Goal: Task Accomplishment & Management: Manage account settings

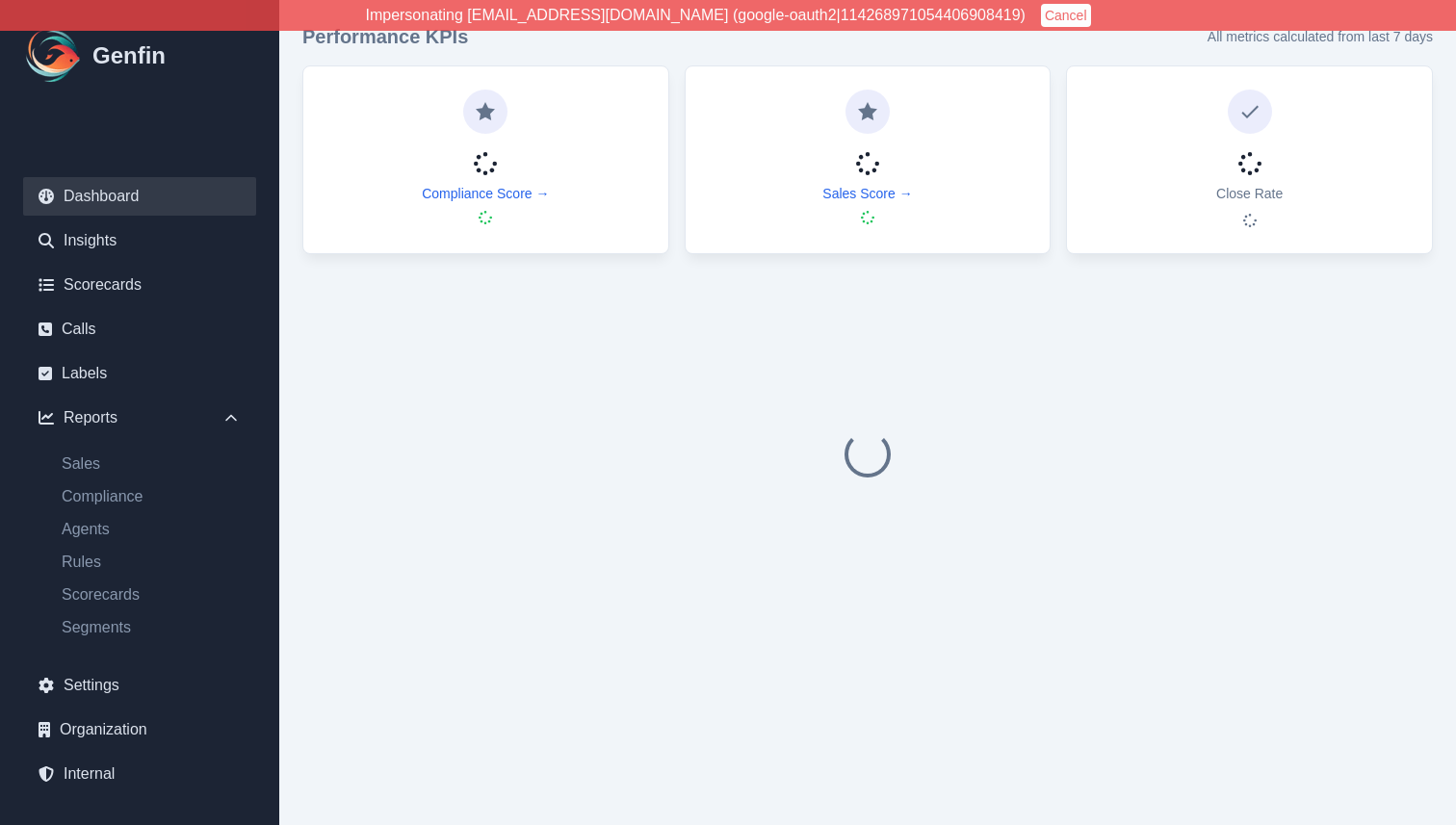
click at [1041, 20] on button "Cancel" at bounding box center [1066, 15] width 50 height 23
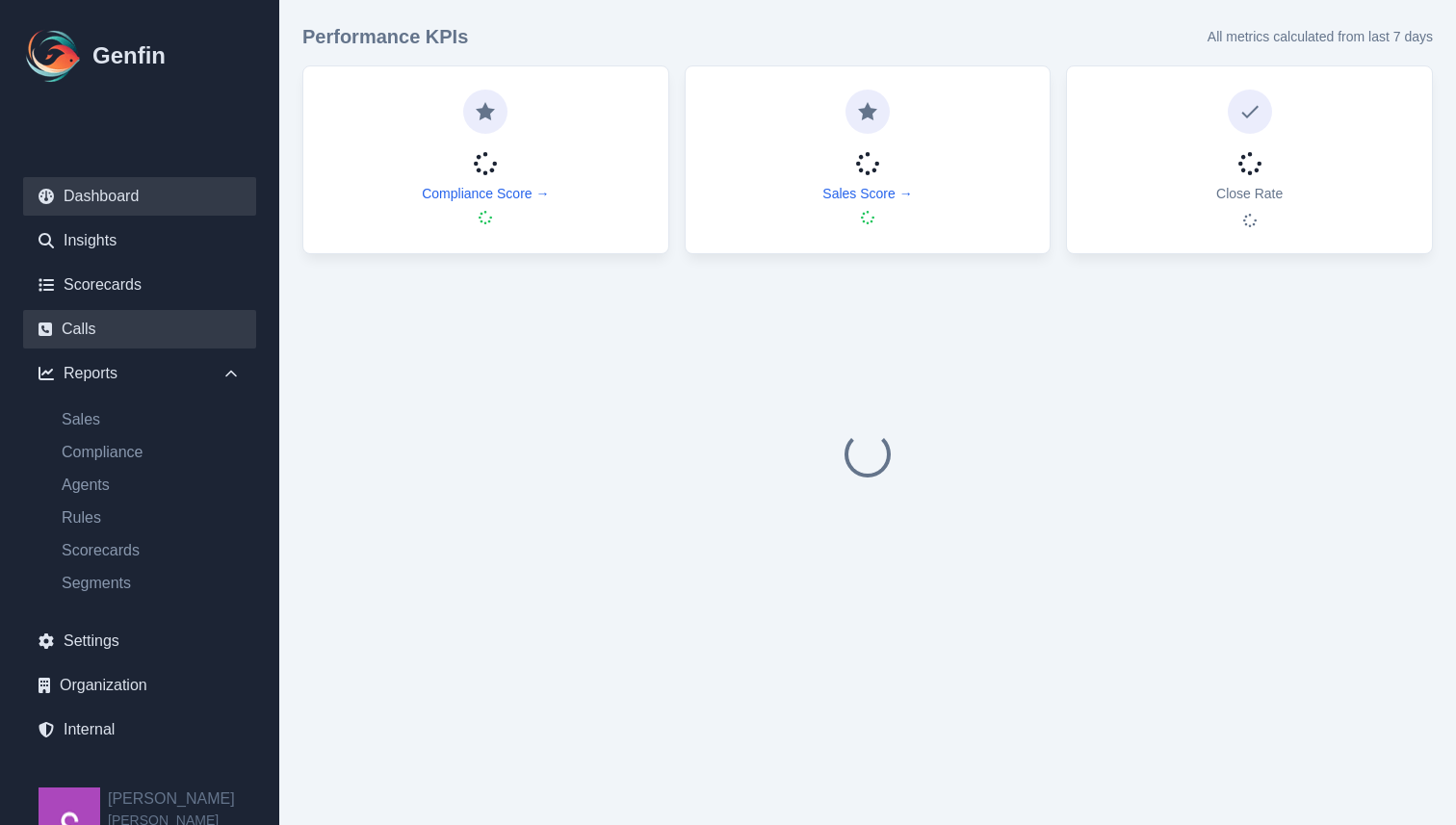
click at [154, 326] on link "Calls" at bounding box center [139, 329] width 233 height 39
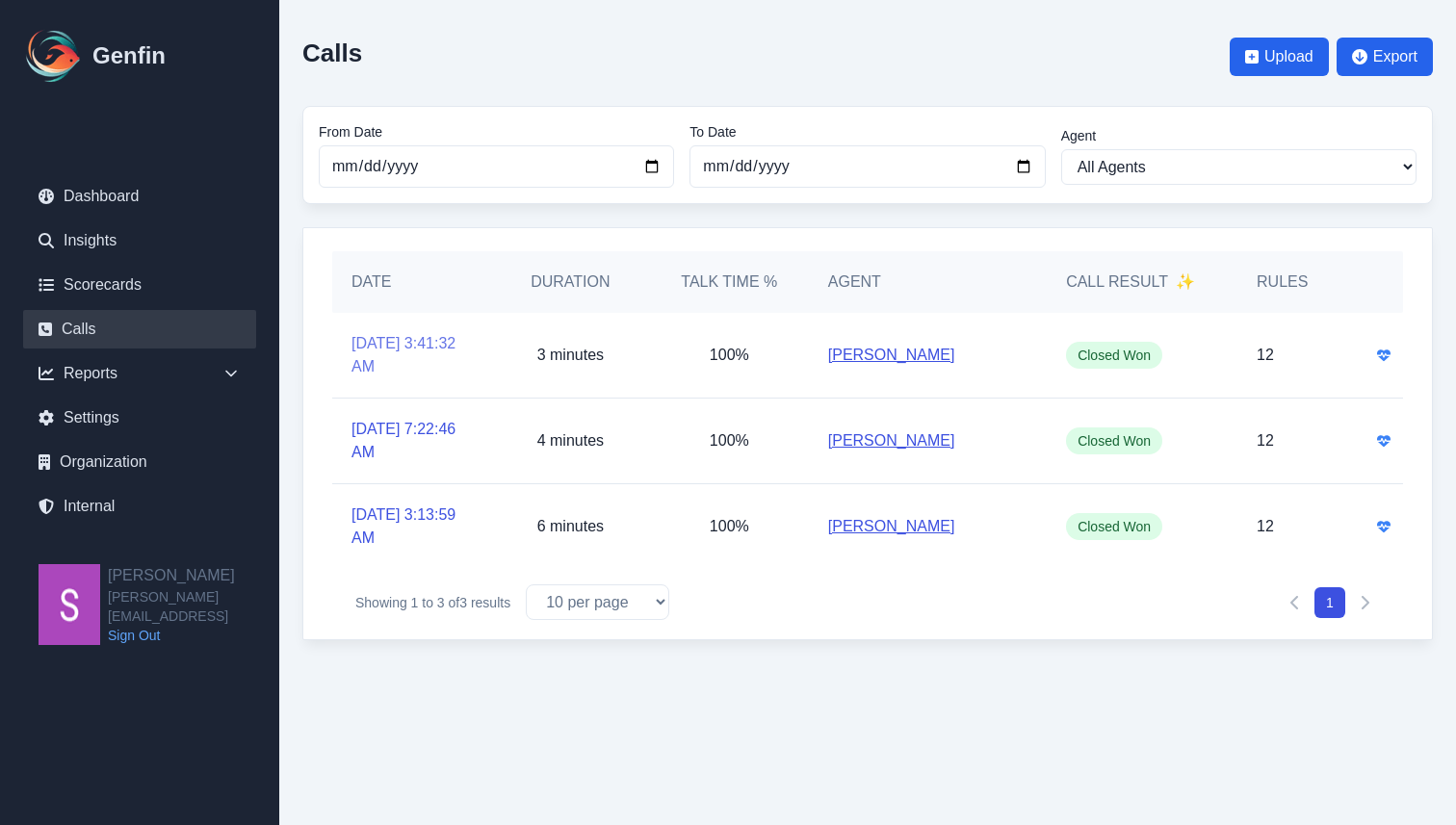
click at [406, 358] on link "[DATE] 3:41:32 AM" at bounding box center [412, 355] width 121 height 46
click at [719, 238] on div "Date Duration Talk Time % Agent Call Result ✨ Rules 8/5/2025, 3:41:32 AM 3 minu…" at bounding box center [867, 434] width 1130 height 413
click at [440, 275] on h5 "Date" at bounding box center [412, 282] width 121 height 23
click at [379, 340] on link "[DATE] 3:41:32 AM" at bounding box center [412, 355] width 121 height 46
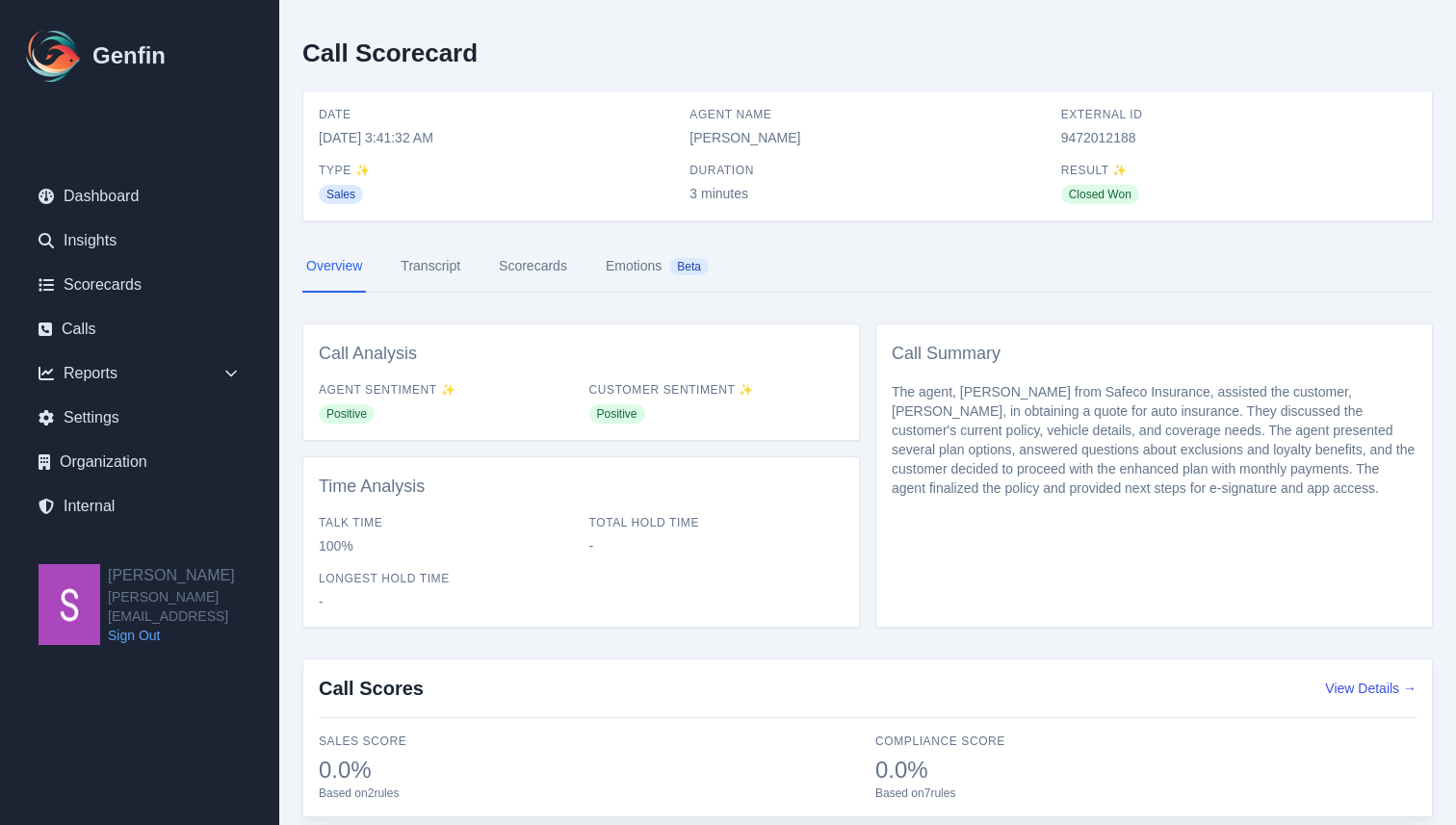
click at [444, 268] on link "Transcript" at bounding box center [431, 267] width 67 height 52
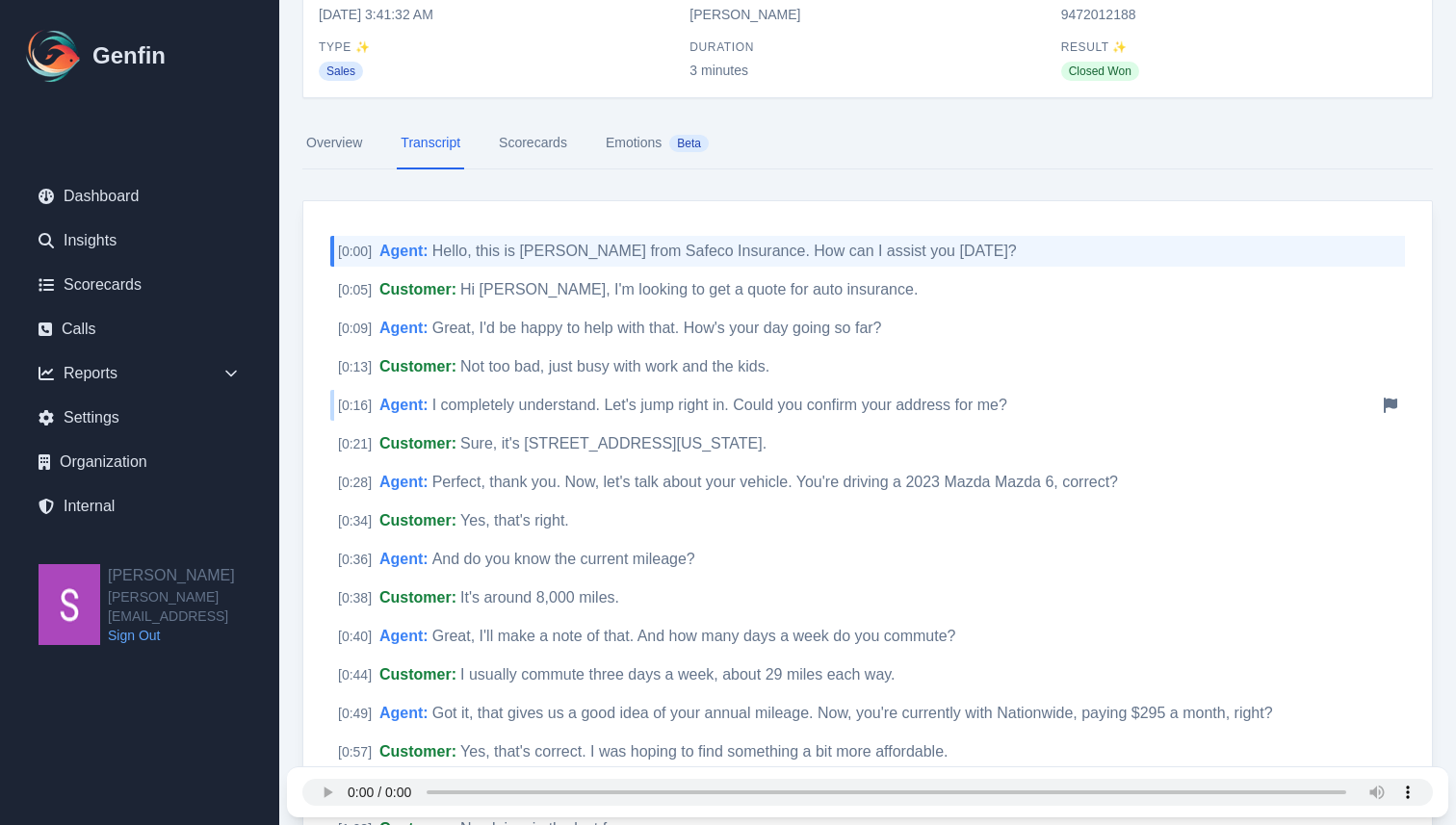
scroll to position [170, 0]
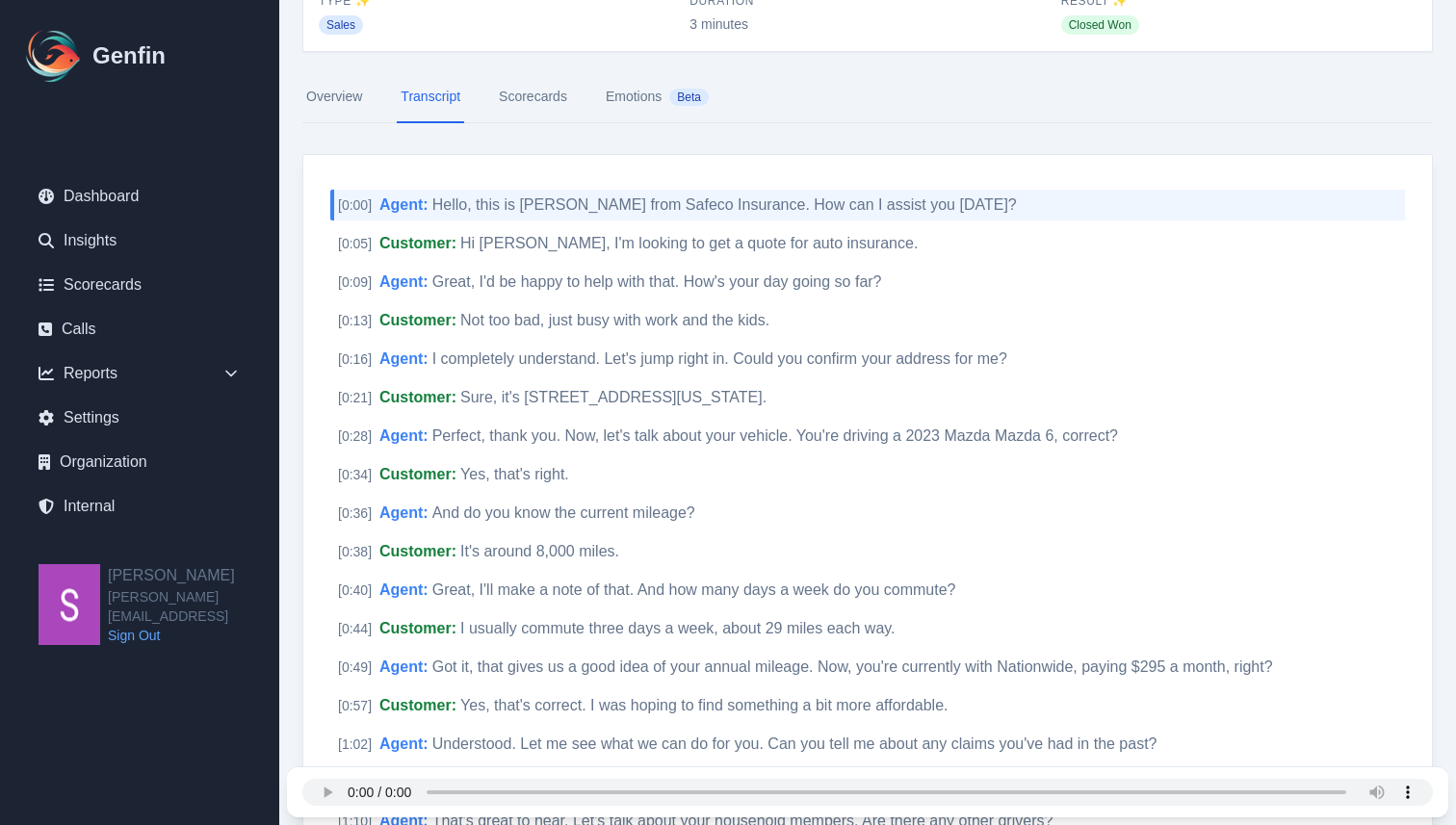
click at [537, 94] on link "Scorecards" at bounding box center [532, 97] width 76 height 52
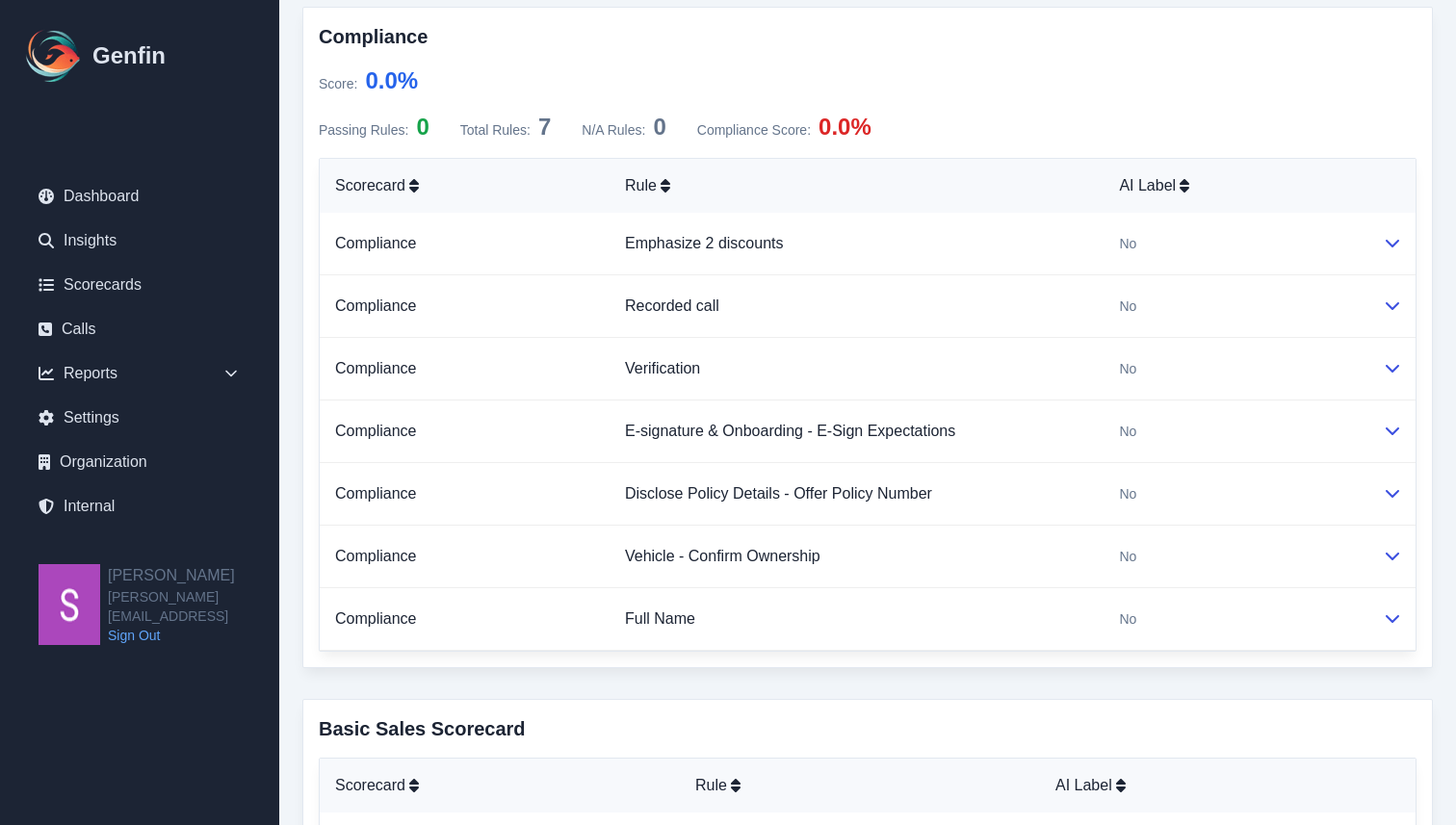
scroll to position [672, 0]
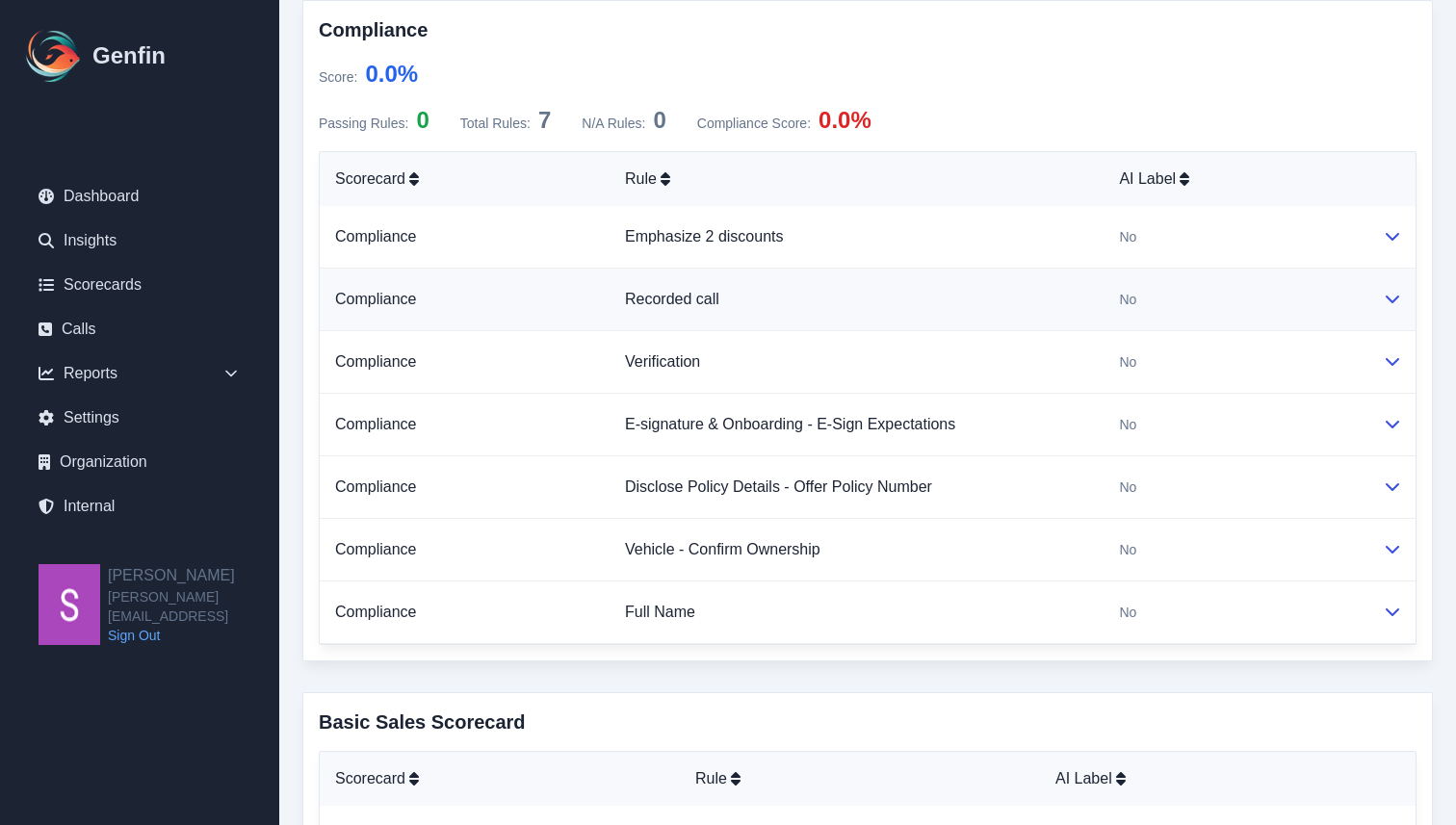
click at [1391, 299] on icon at bounding box center [1393, 298] width 16 height 16
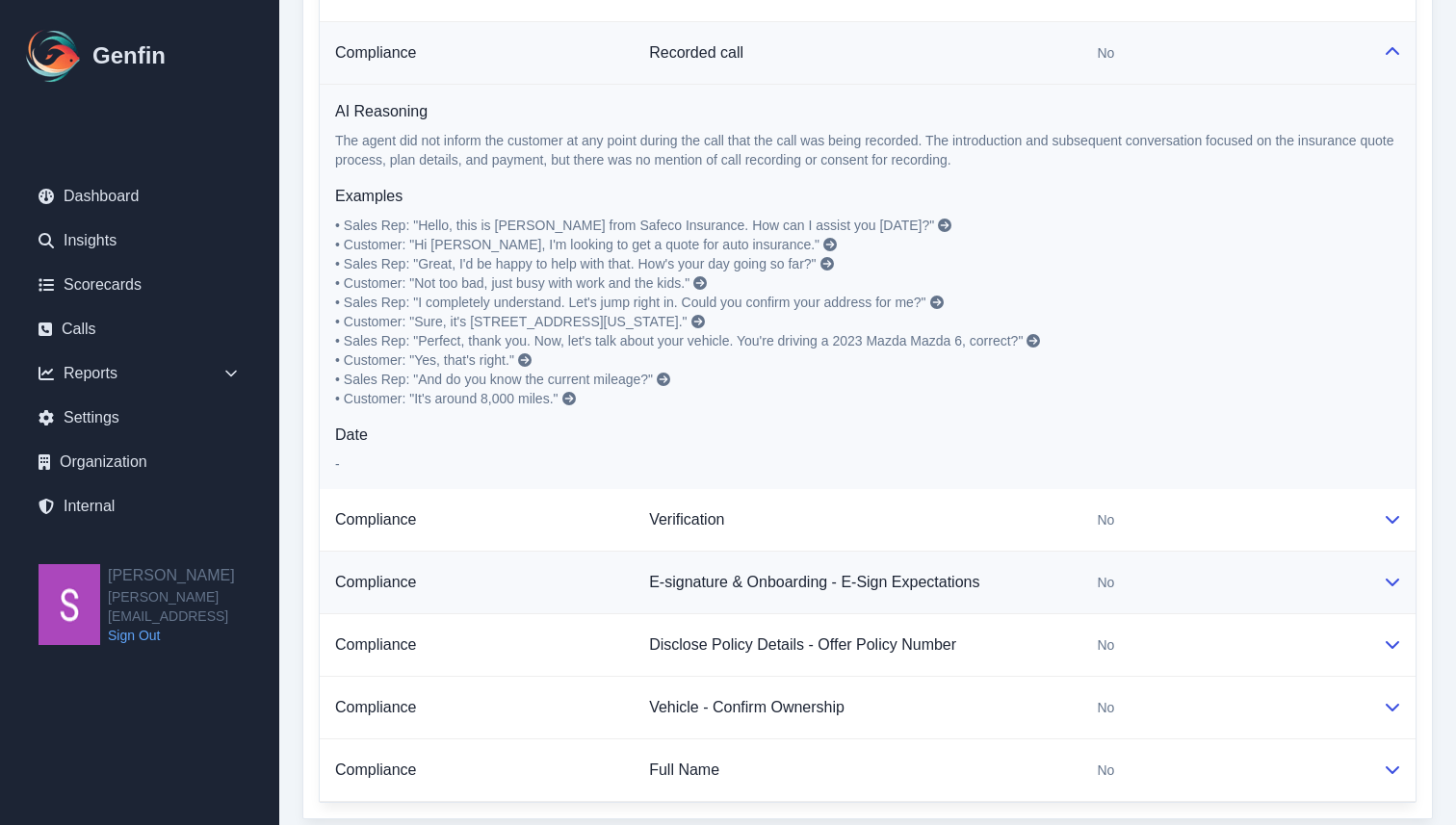
scroll to position [923, 0]
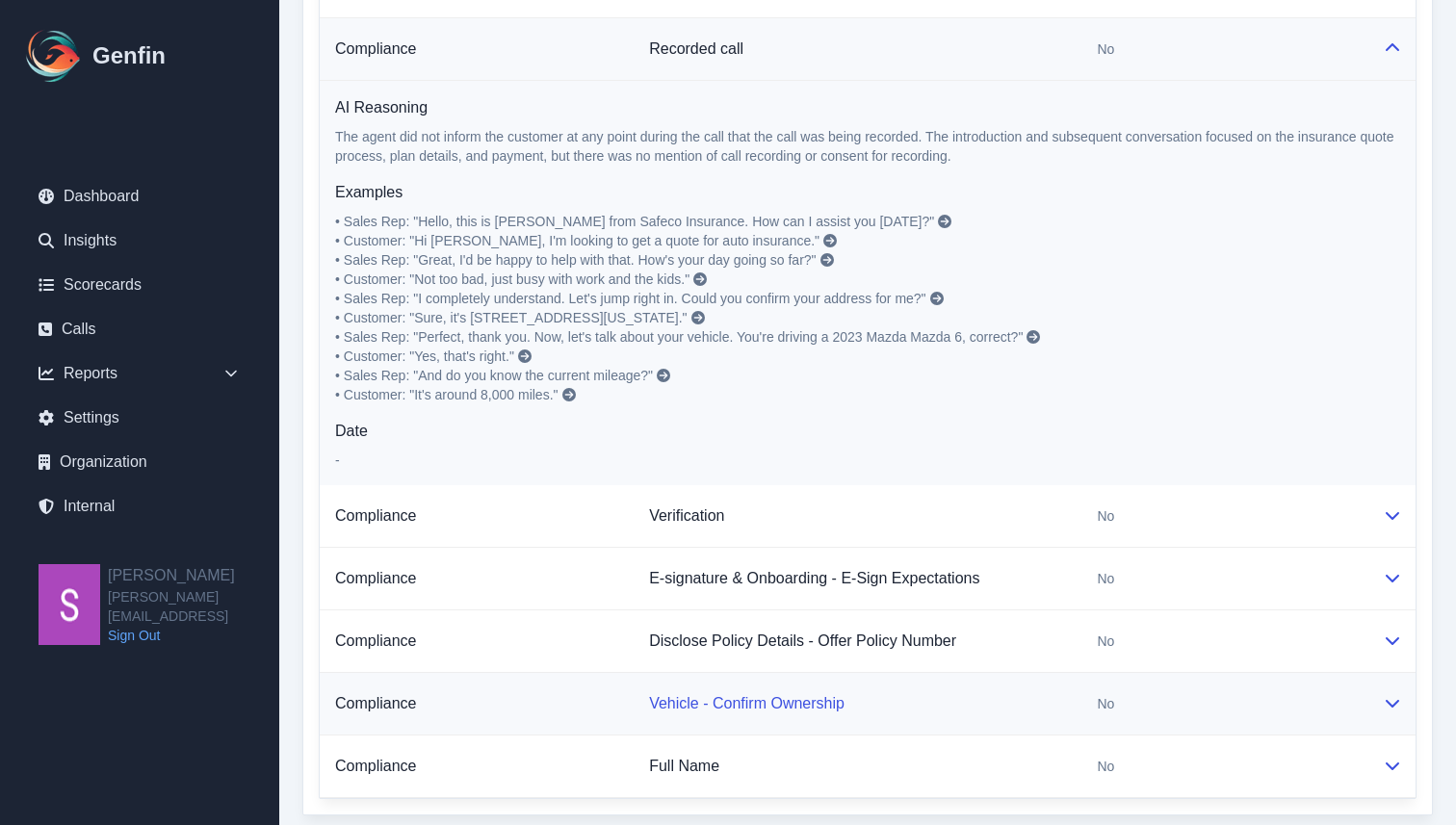
click at [681, 709] on link "Vehicle - Confirm Ownership" at bounding box center [747, 703] width 196 height 17
click at [688, 707] on link "Vehicle - Confirm Ownership" at bounding box center [747, 703] width 196 height 17
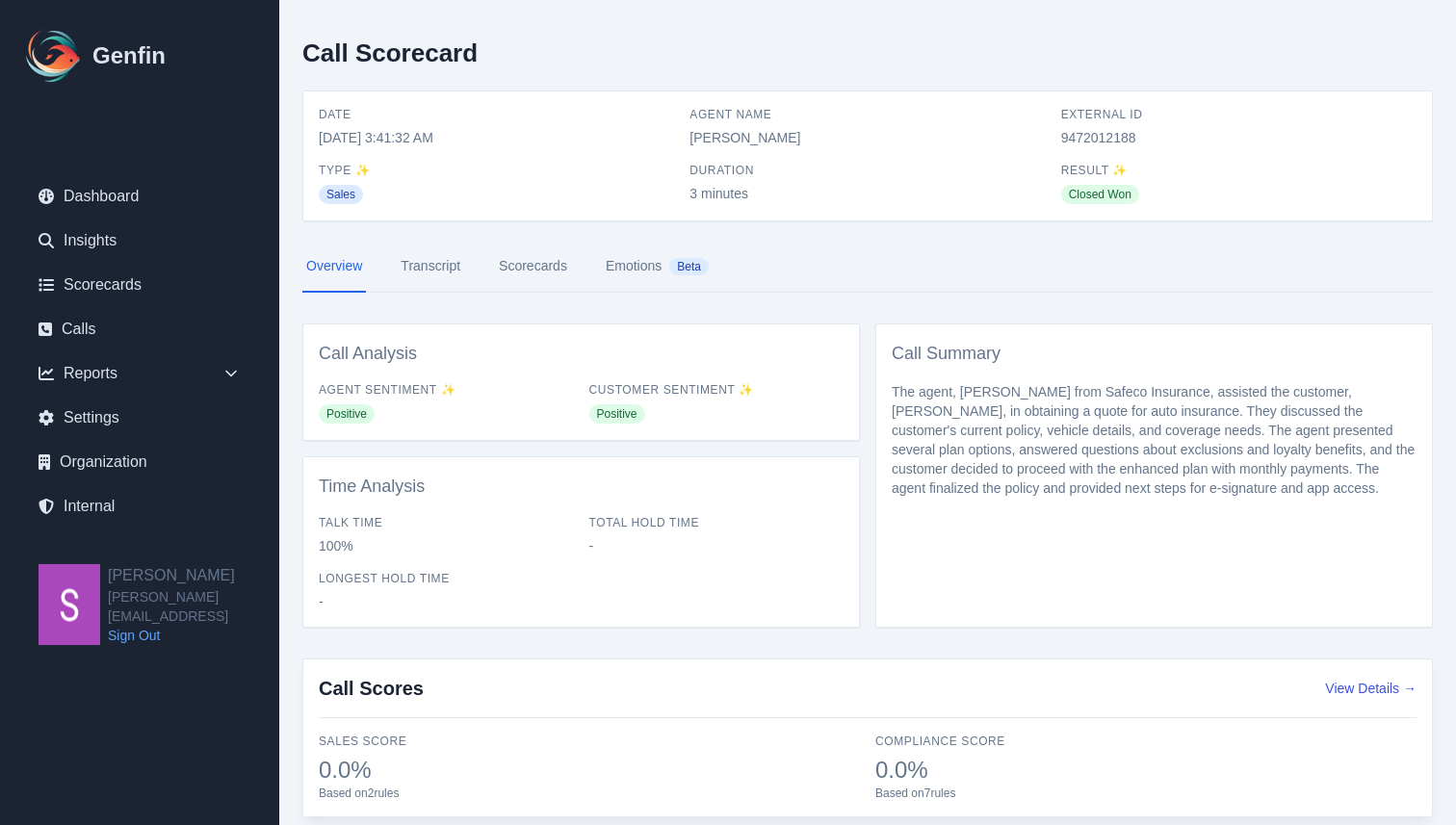
click at [526, 268] on link "Scorecards" at bounding box center [532, 267] width 76 height 52
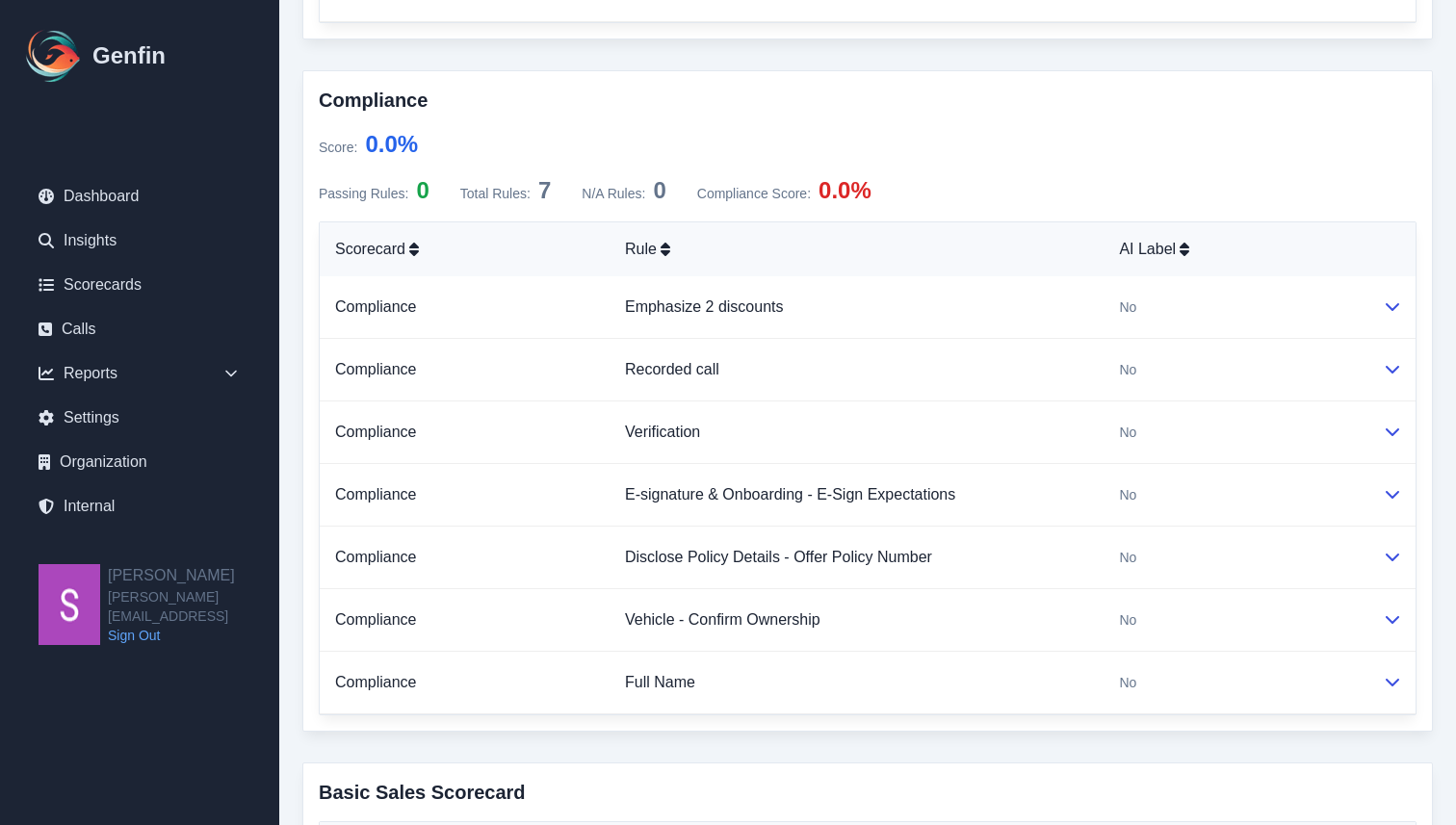
scroll to position [623, 0]
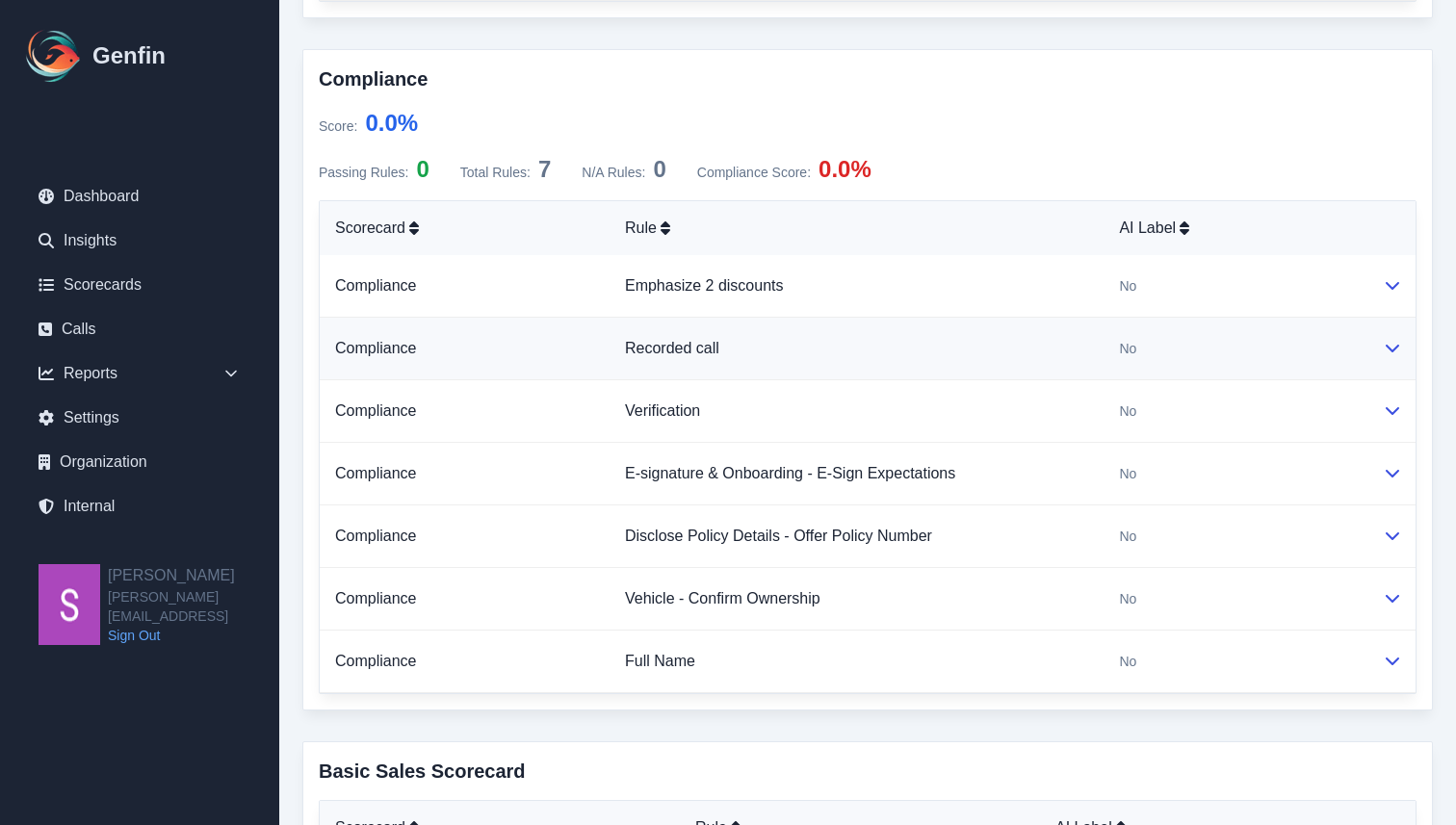
click at [1397, 355] on icon at bounding box center [1393, 348] width 16 height 16
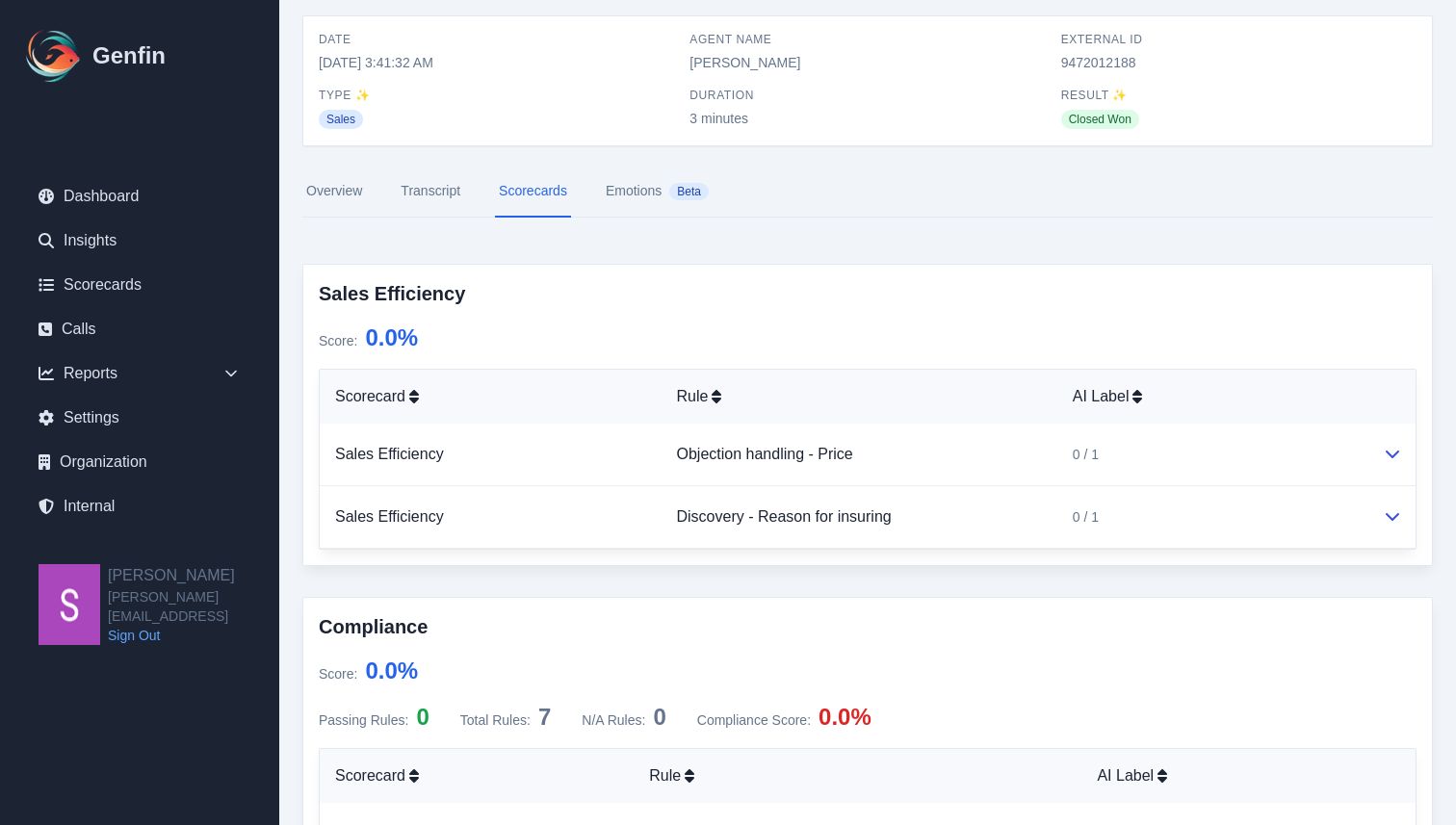
scroll to position [0, 0]
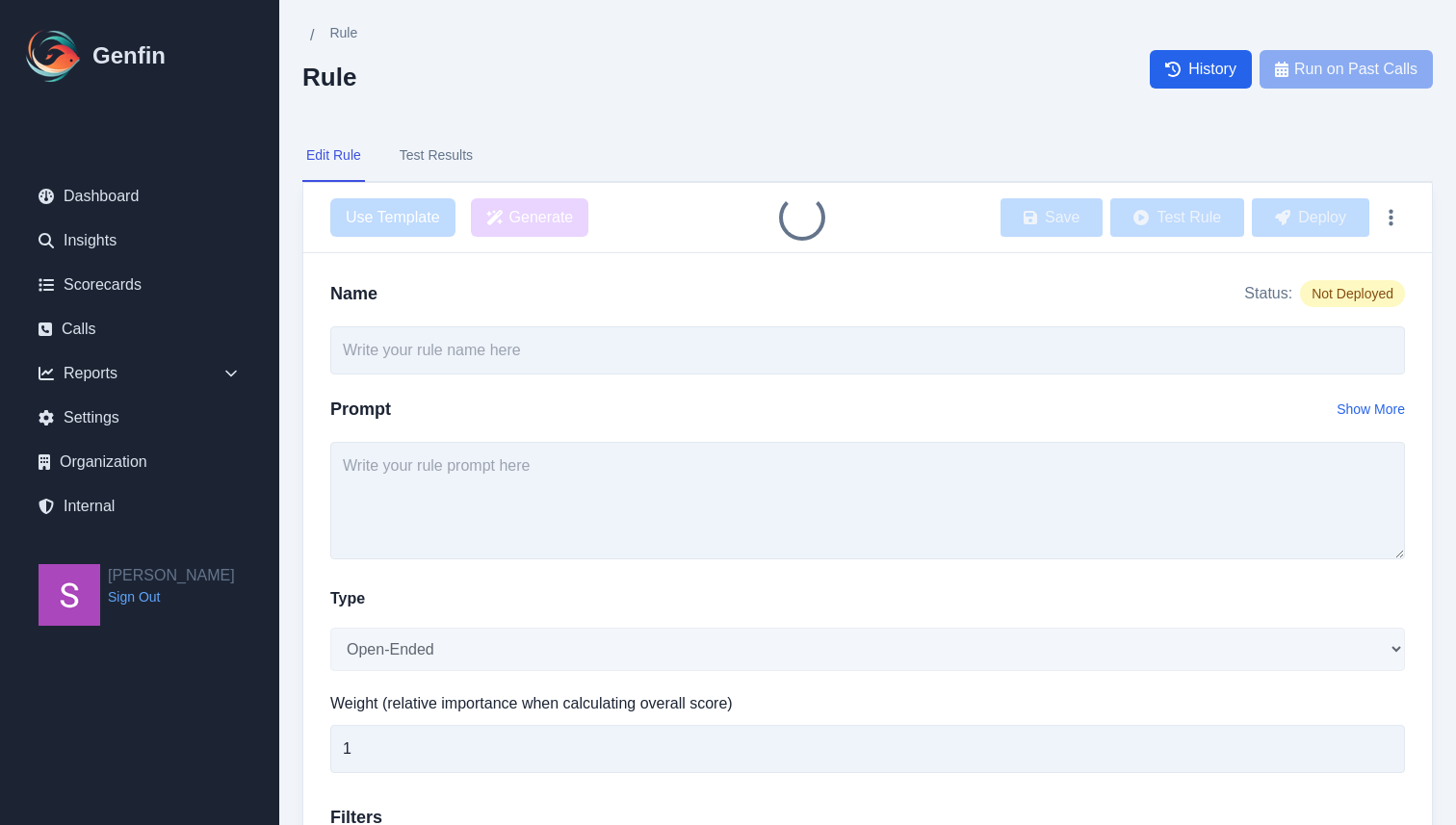
type input "Vehicle - Confirm Ownership"
select select "Yes/No"
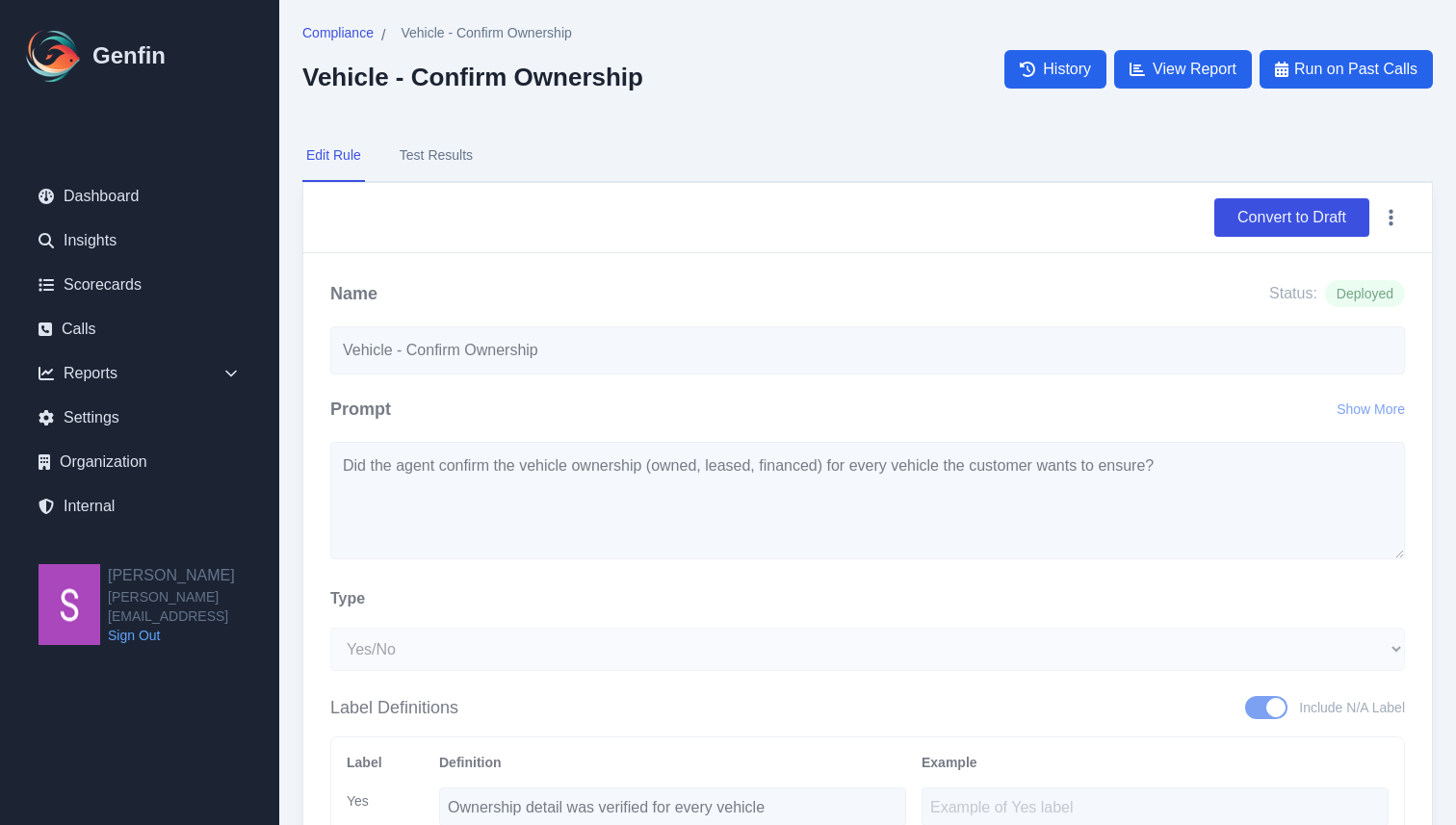
click at [436, 152] on button "Test Results" at bounding box center [437, 156] width 81 height 52
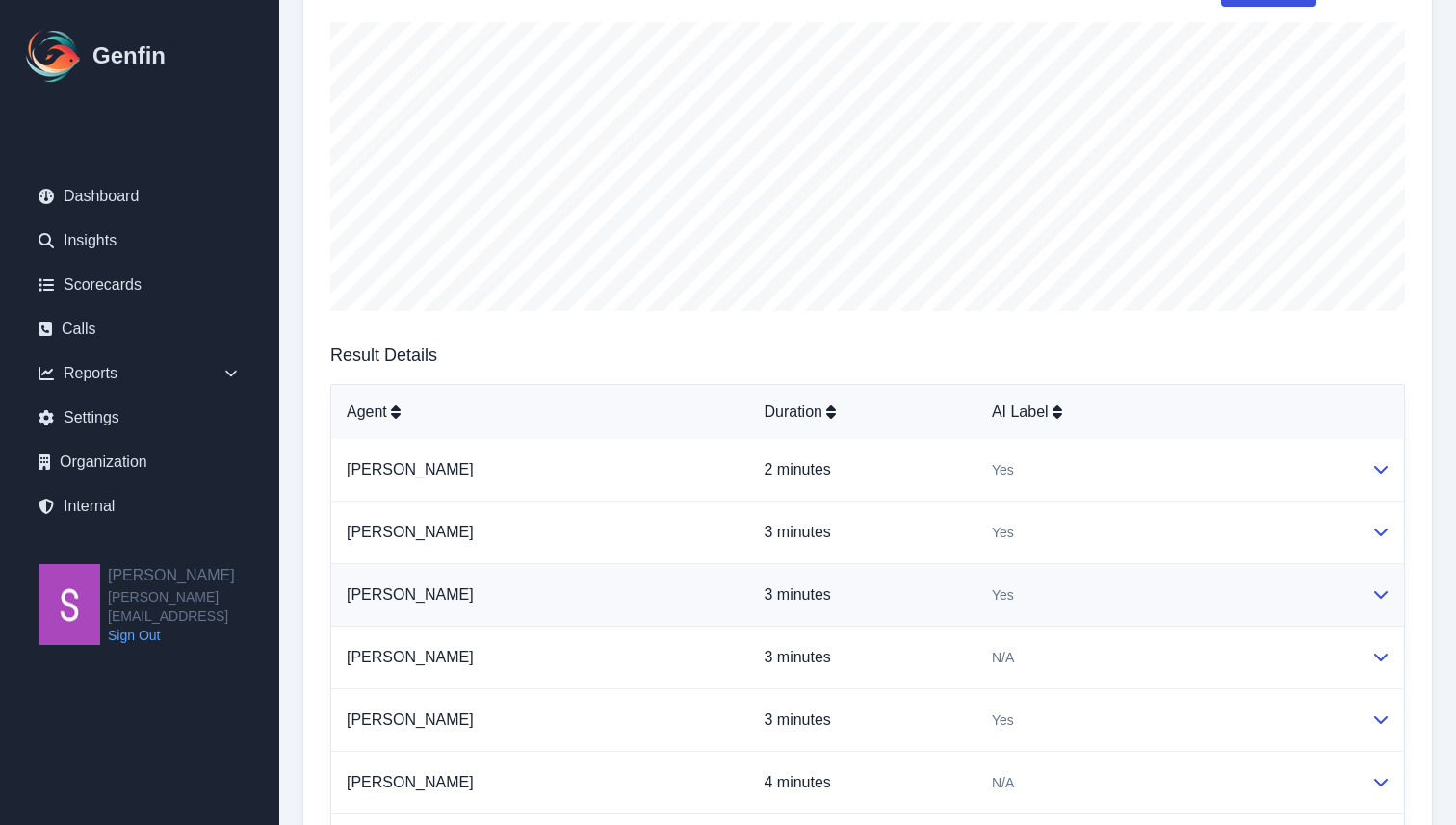
scroll to position [274, 0]
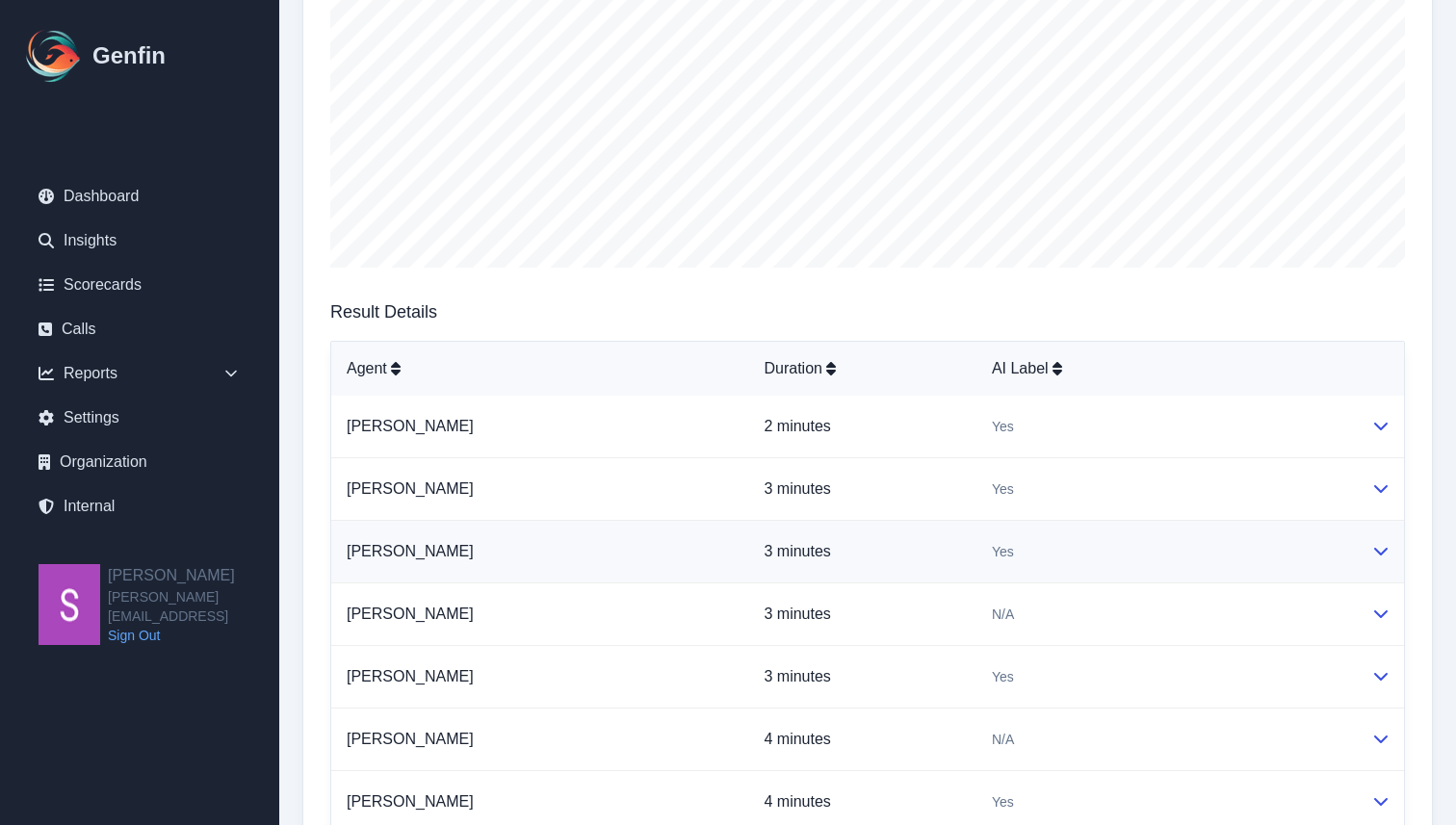
click at [1379, 556] on icon at bounding box center [1381, 551] width 16 height 16
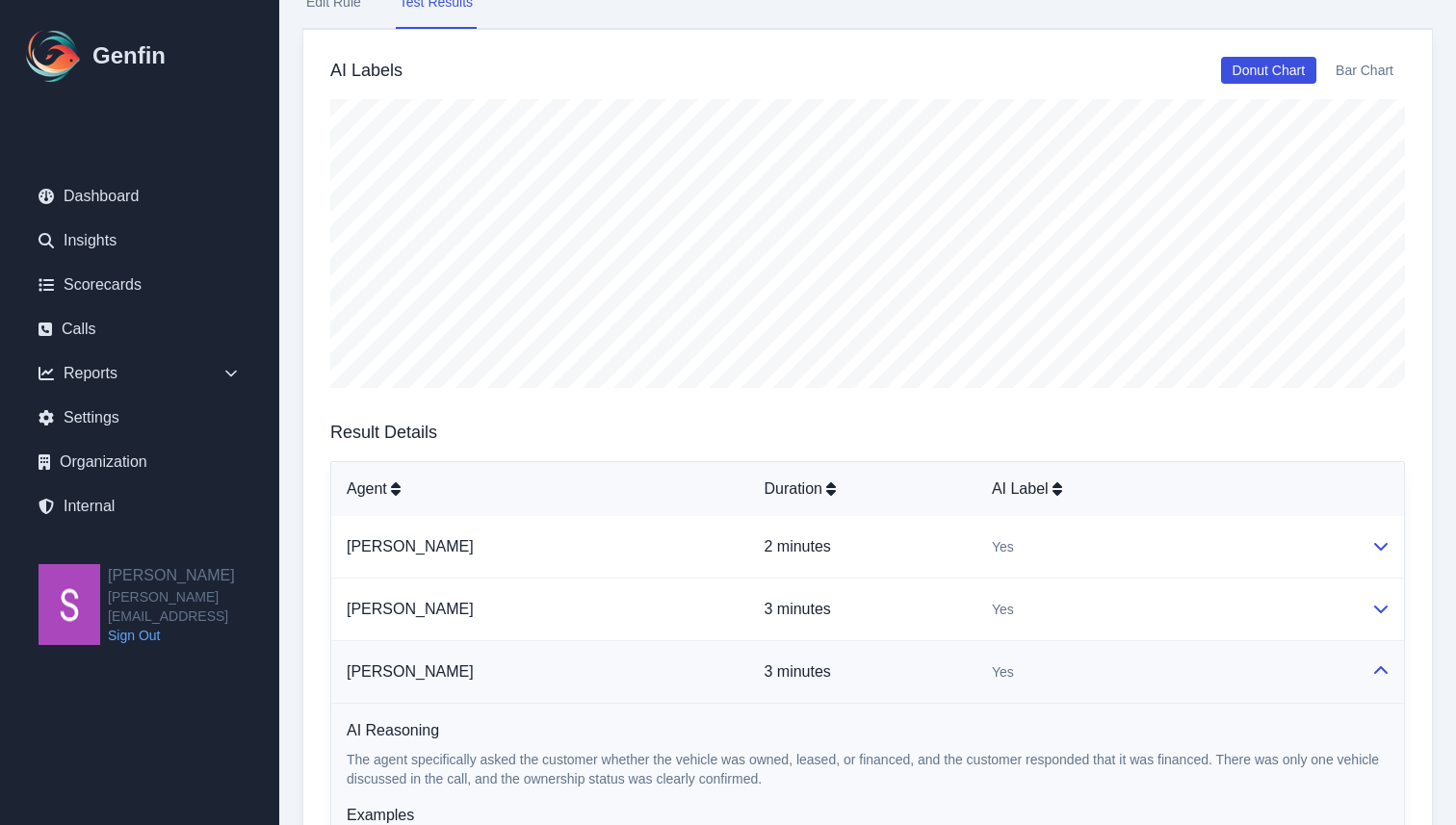
scroll to position [0, 0]
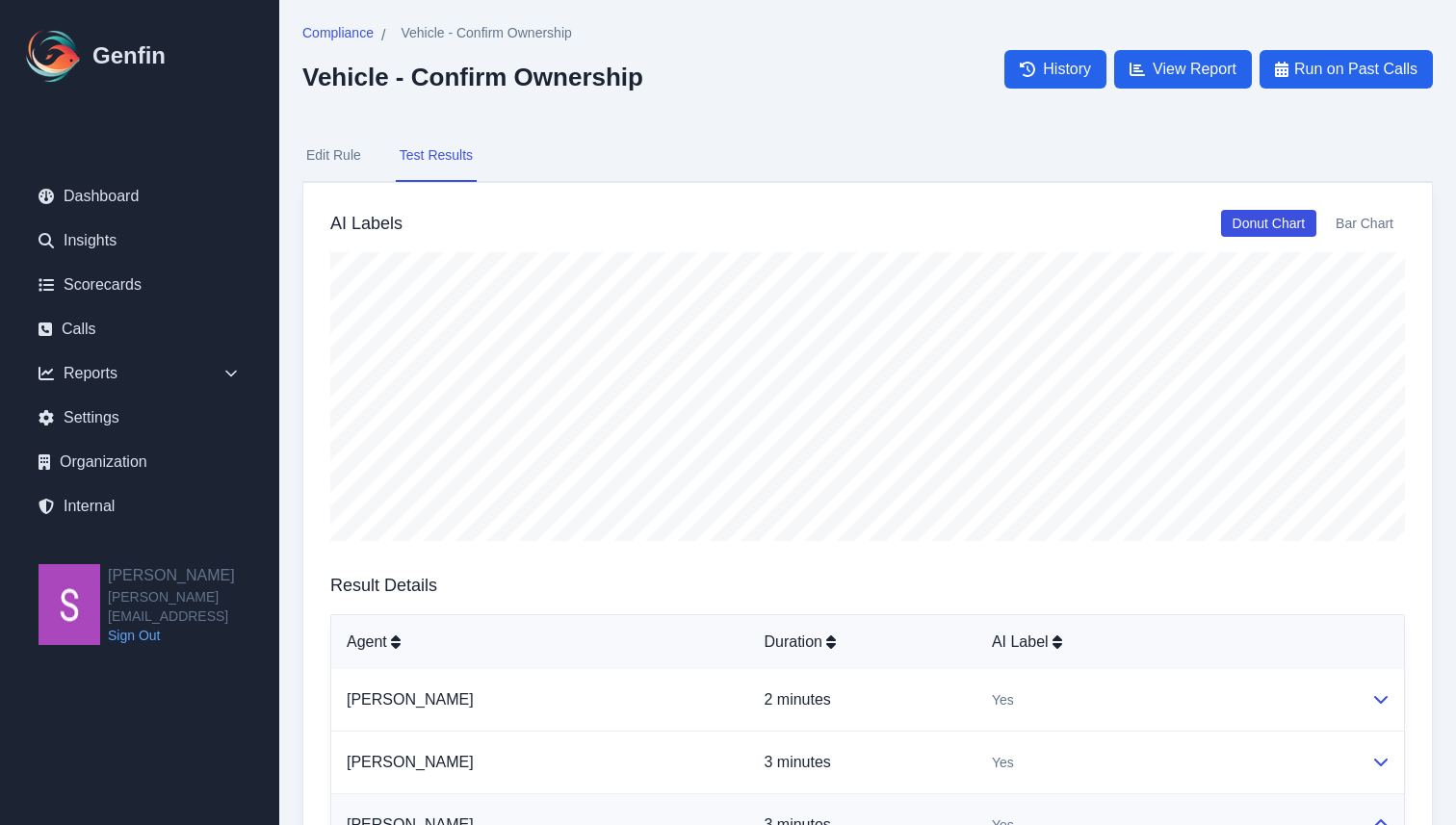
click at [326, 156] on button "Edit Rule" at bounding box center [333, 156] width 62 height 52
select select "Yes/No"
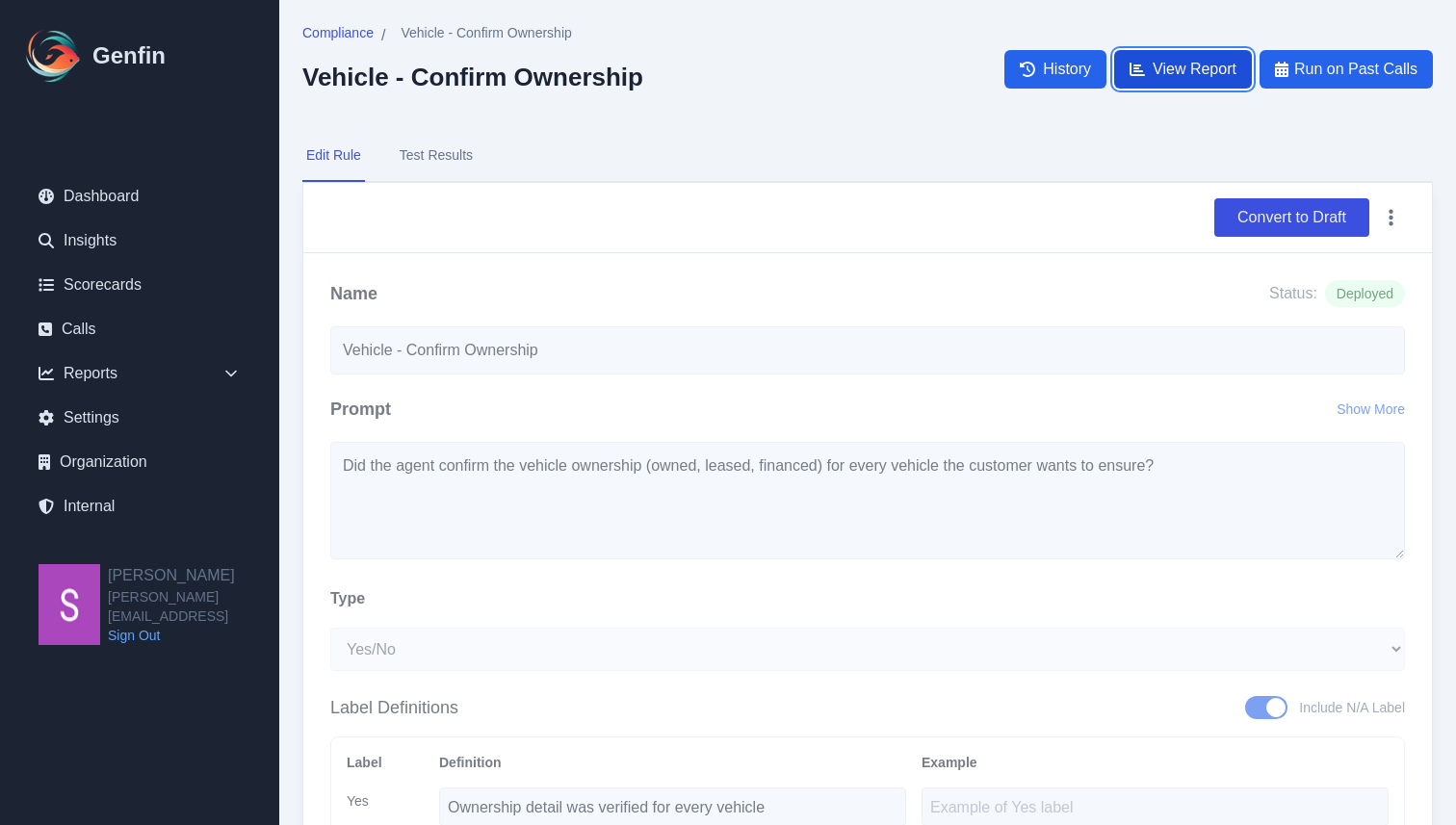
click at [1200, 66] on span "View Report" at bounding box center [1194, 68] width 84 height 23
select select "14"
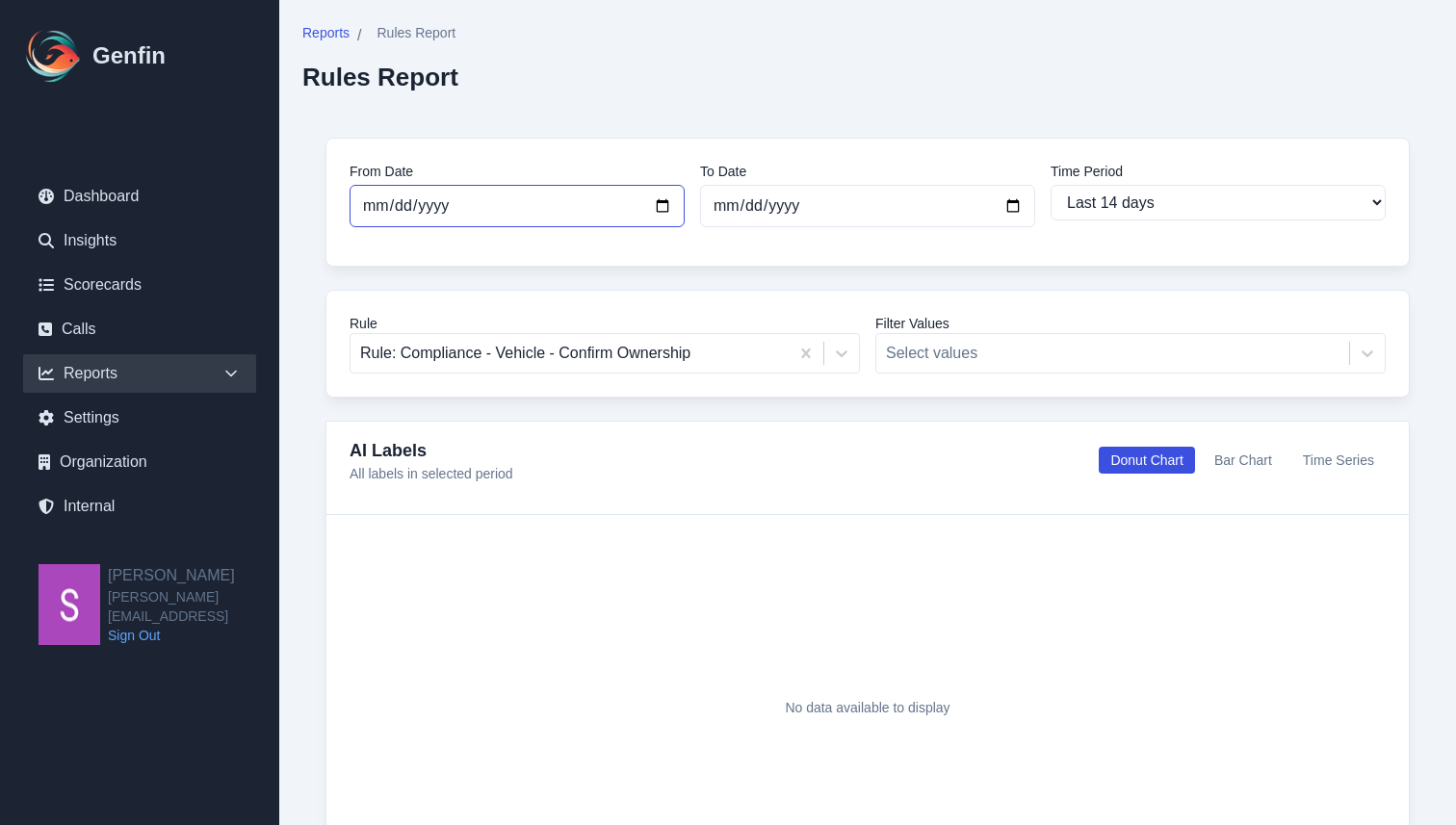
click at [669, 197] on input "2025-08-20" at bounding box center [517, 206] width 335 height 42
type input "2025-07-20"
select select "custom"
type input "2025-05-20"
click at [755, 395] on div "Rule Rule: Compliance - Vehicle - Confirm Ownership Filter Values Select values" at bounding box center [868, 343] width 1085 height 108
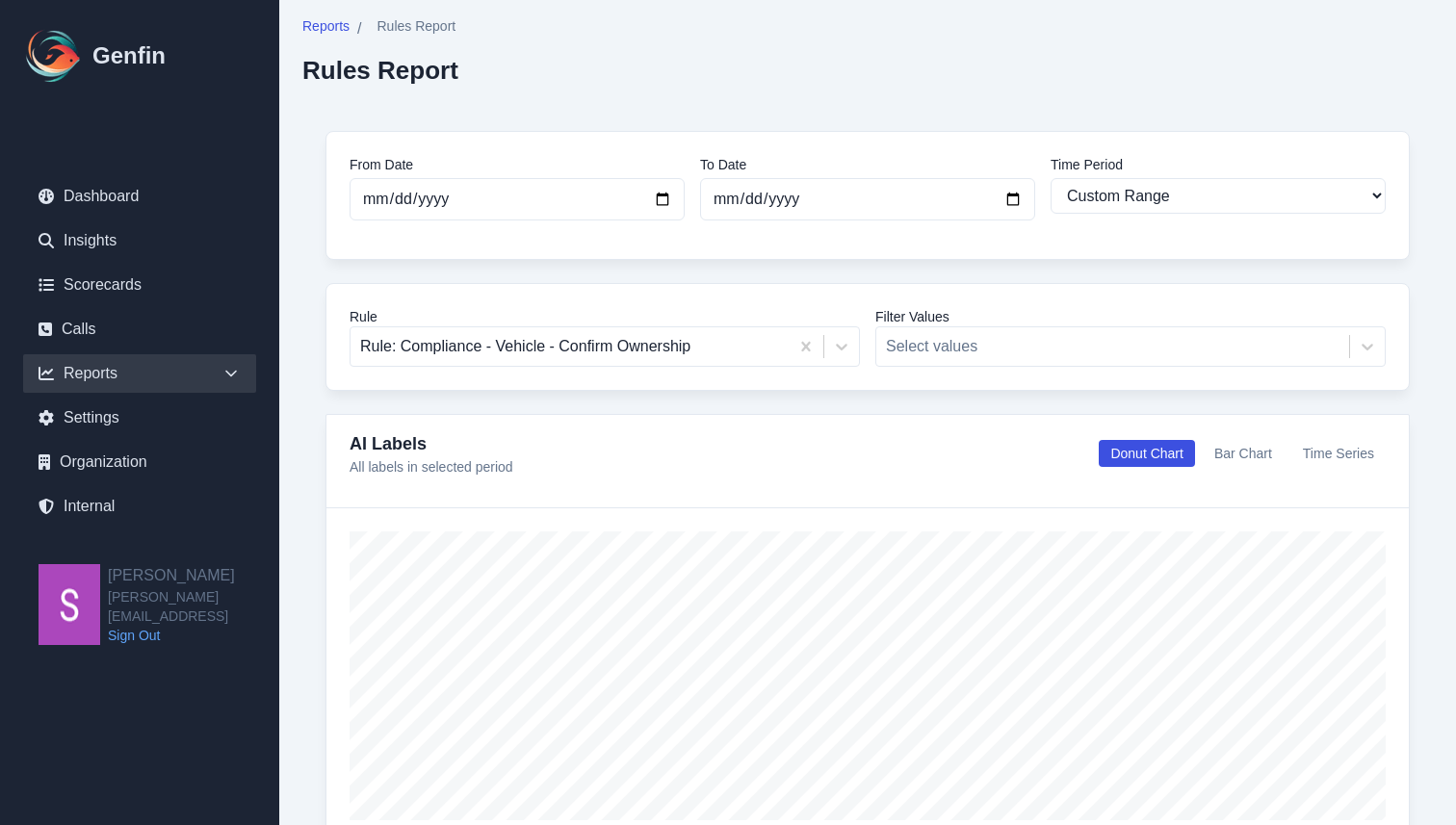
scroll to position [8, 0]
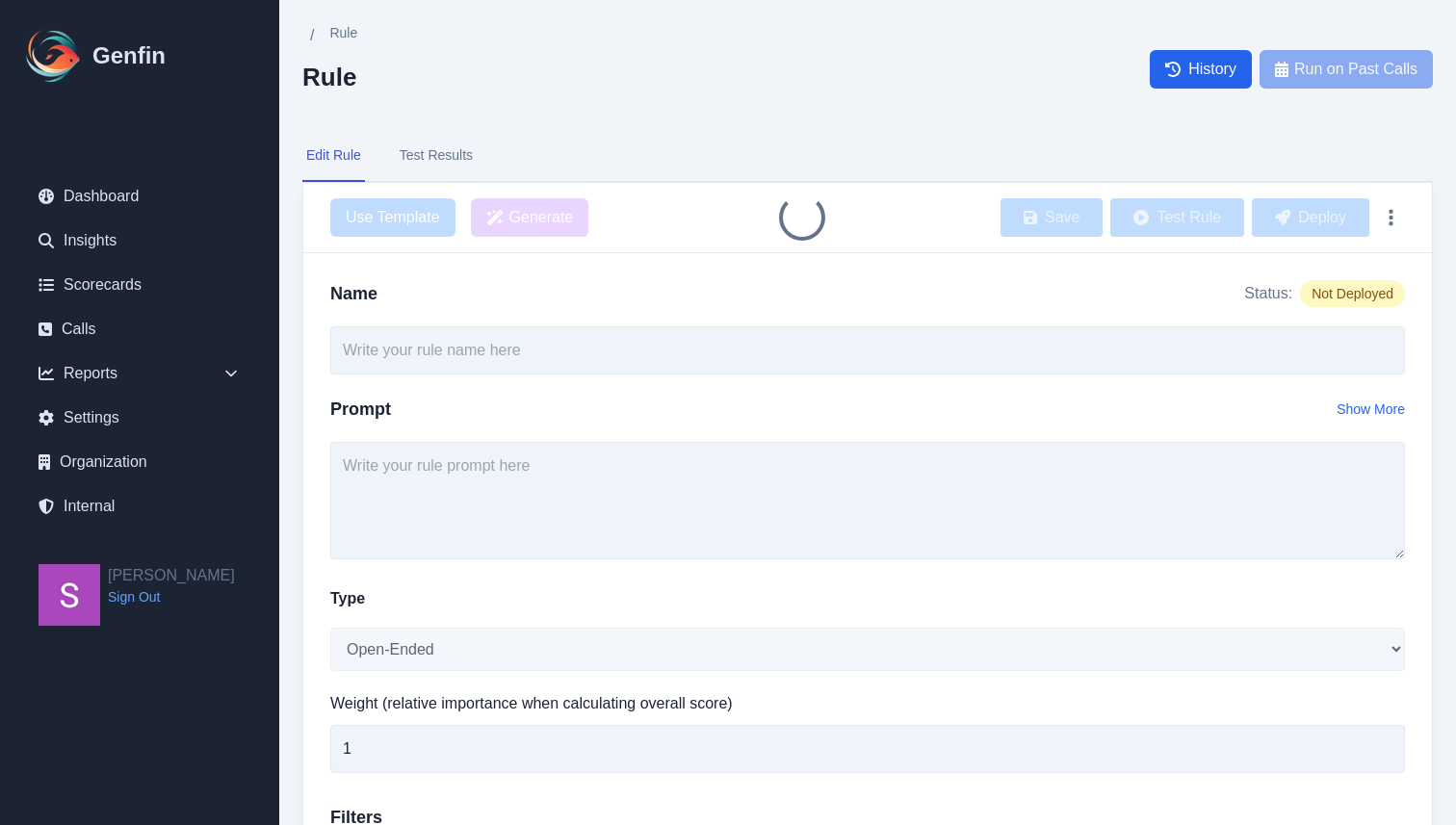
type input "Vehicle - Confirm Ownership"
select select "Yes/No"
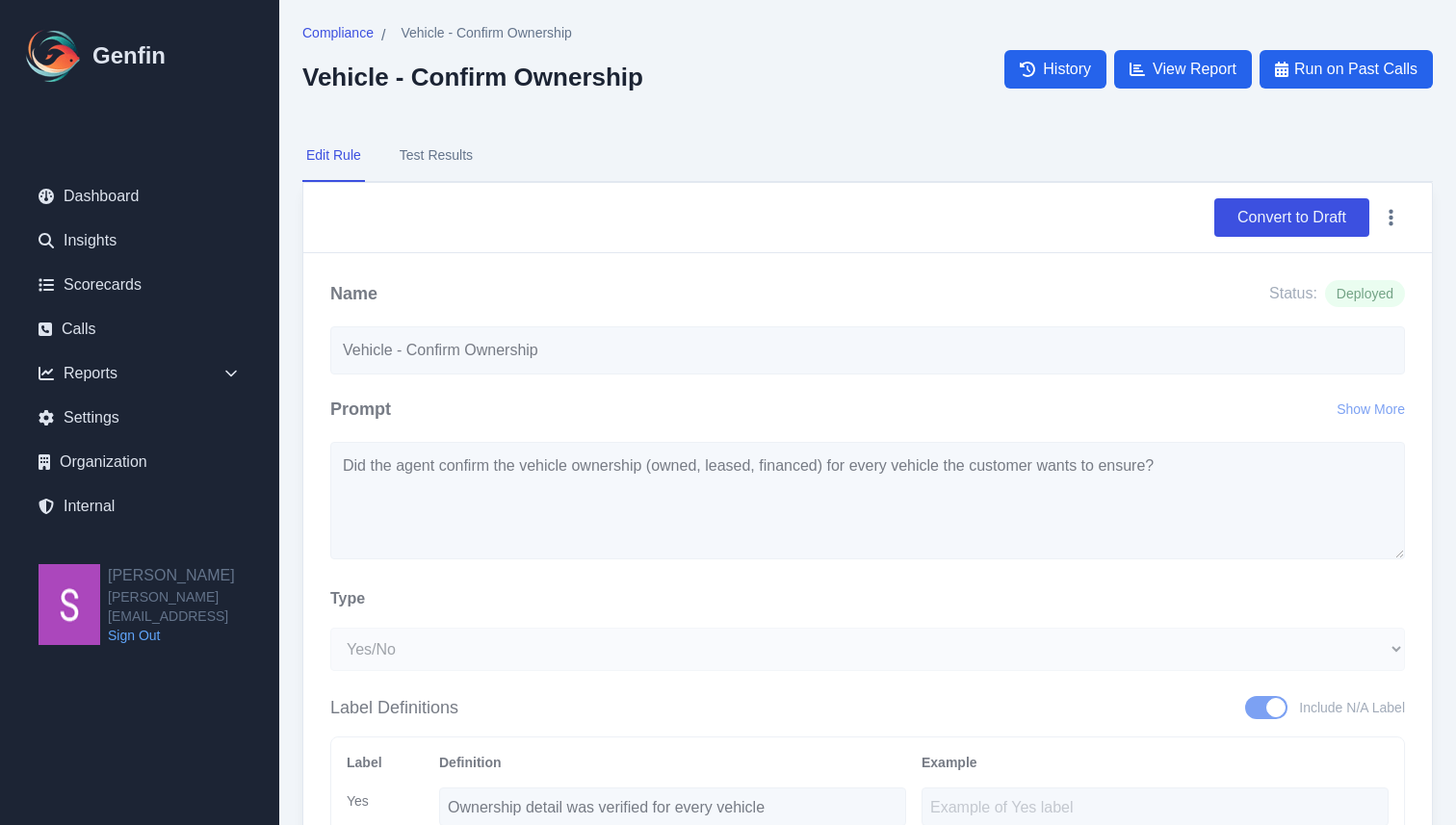
click at [768, 396] on div "Prompt Show More" at bounding box center [867, 419] width 1075 height 46
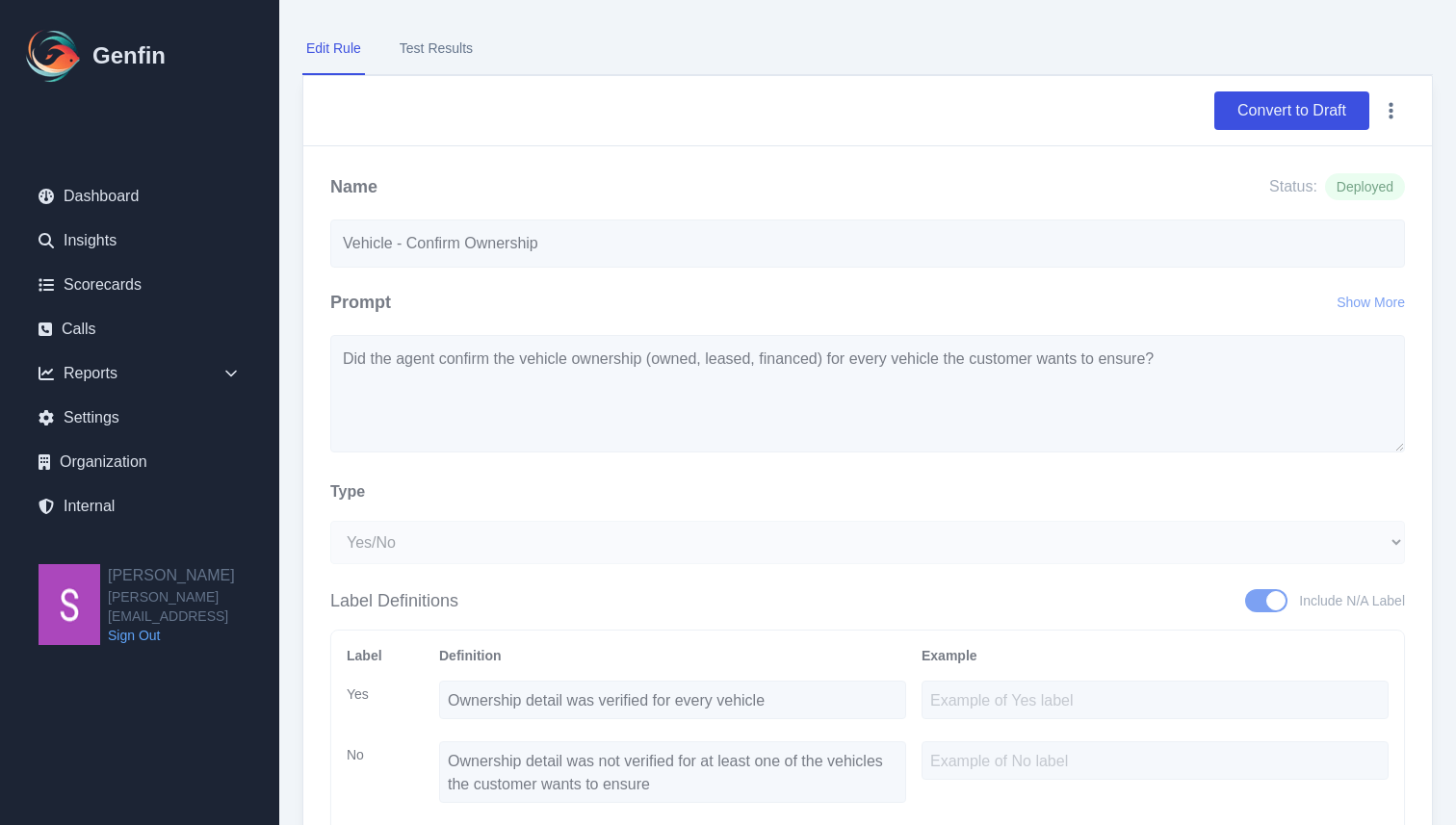
scroll to position [48, 0]
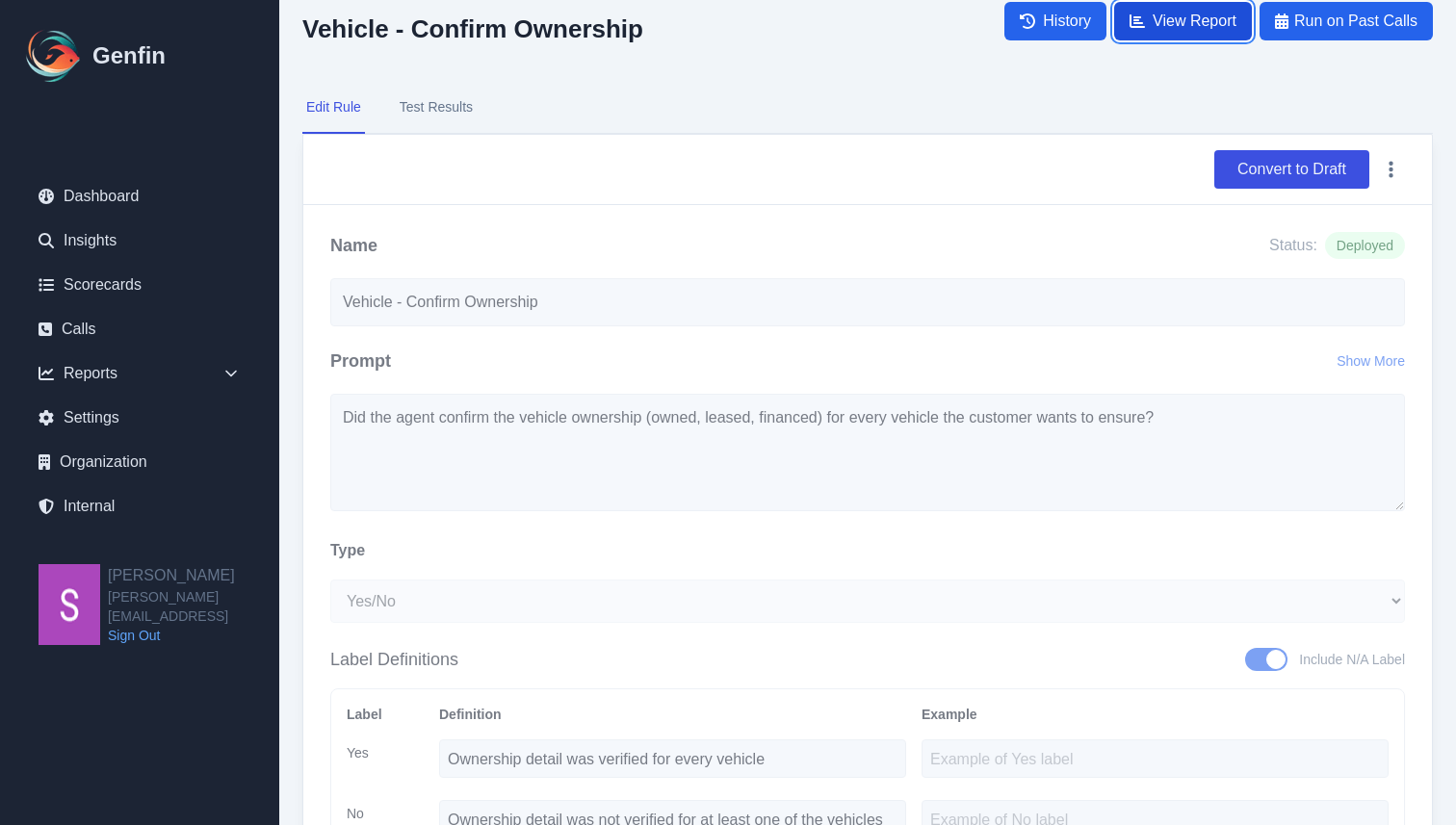
click at [1199, 30] on span "View Report" at bounding box center [1194, 21] width 84 height 23
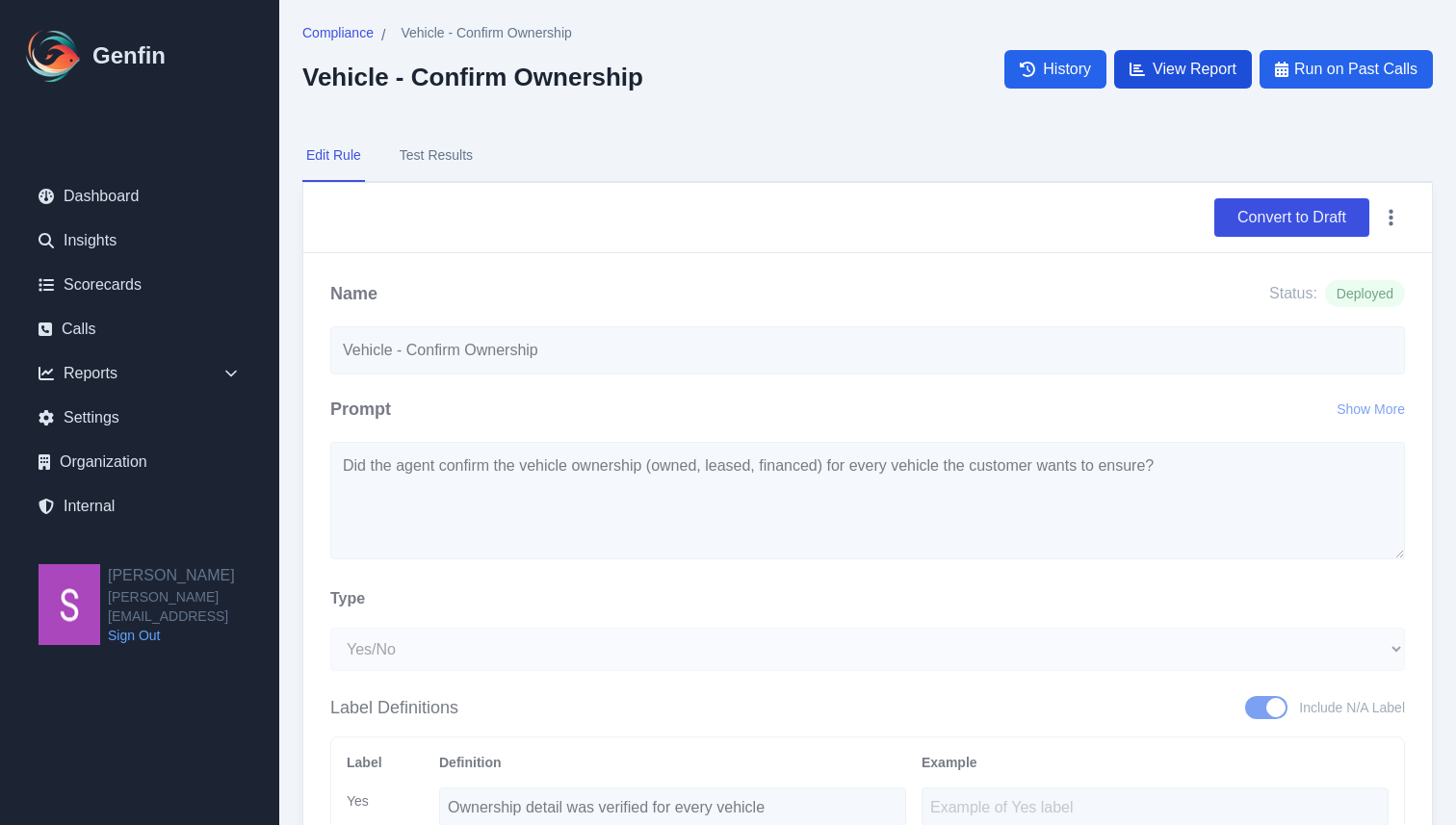
select select "14"
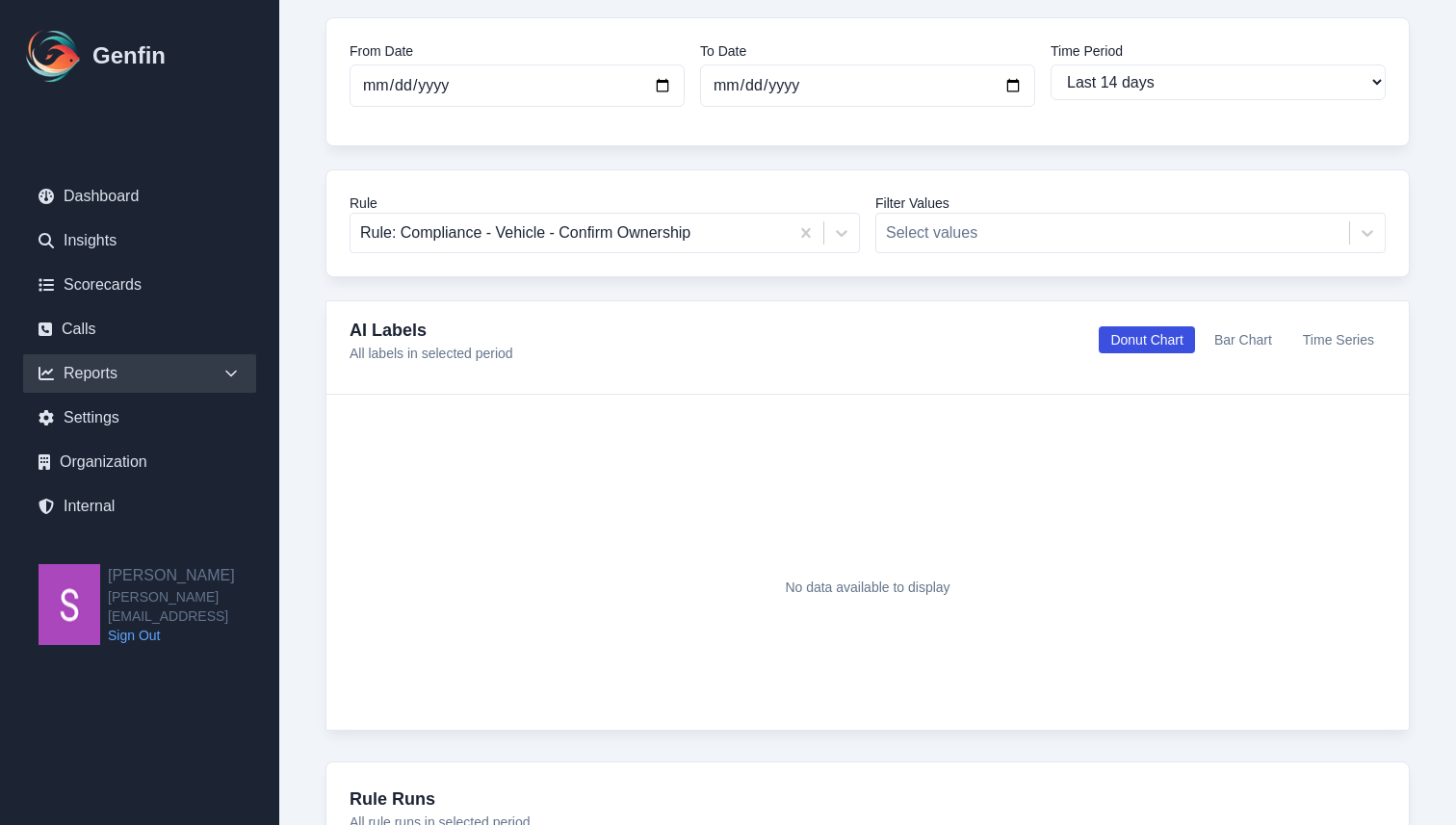
scroll to position [146, 0]
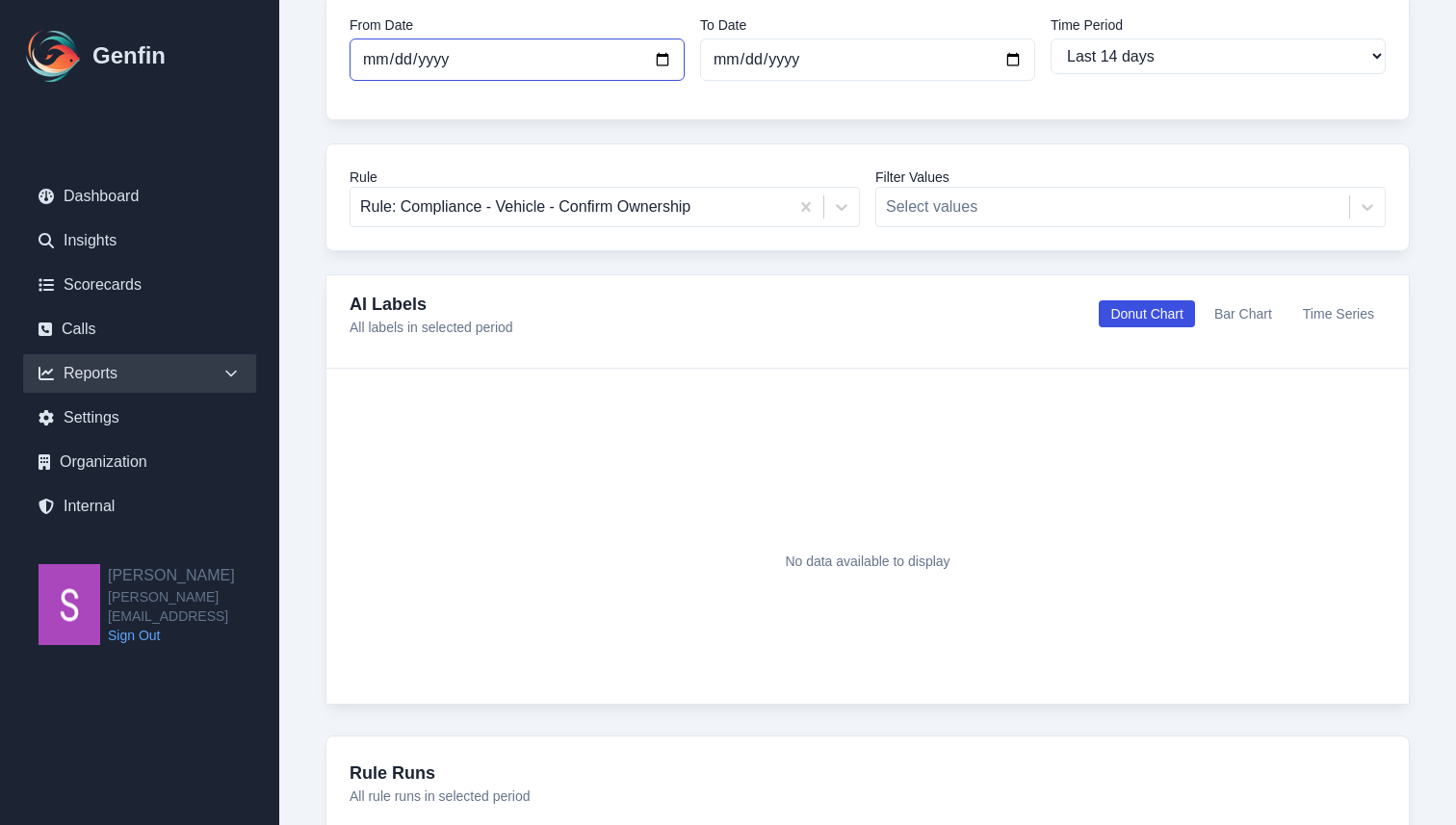
click at [659, 56] on input "2025-08-20" at bounding box center [517, 59] width 335 height 42
type input "2025-07-20"
select select "custom"
type input "2025-05-20"
click at [296, 406] on div "Reports / Rules Report Rules Report From Date 2025-05-20 To Date 2025-09-03 Tim…" at bounding box center [867, 605] width 1176 height 1502
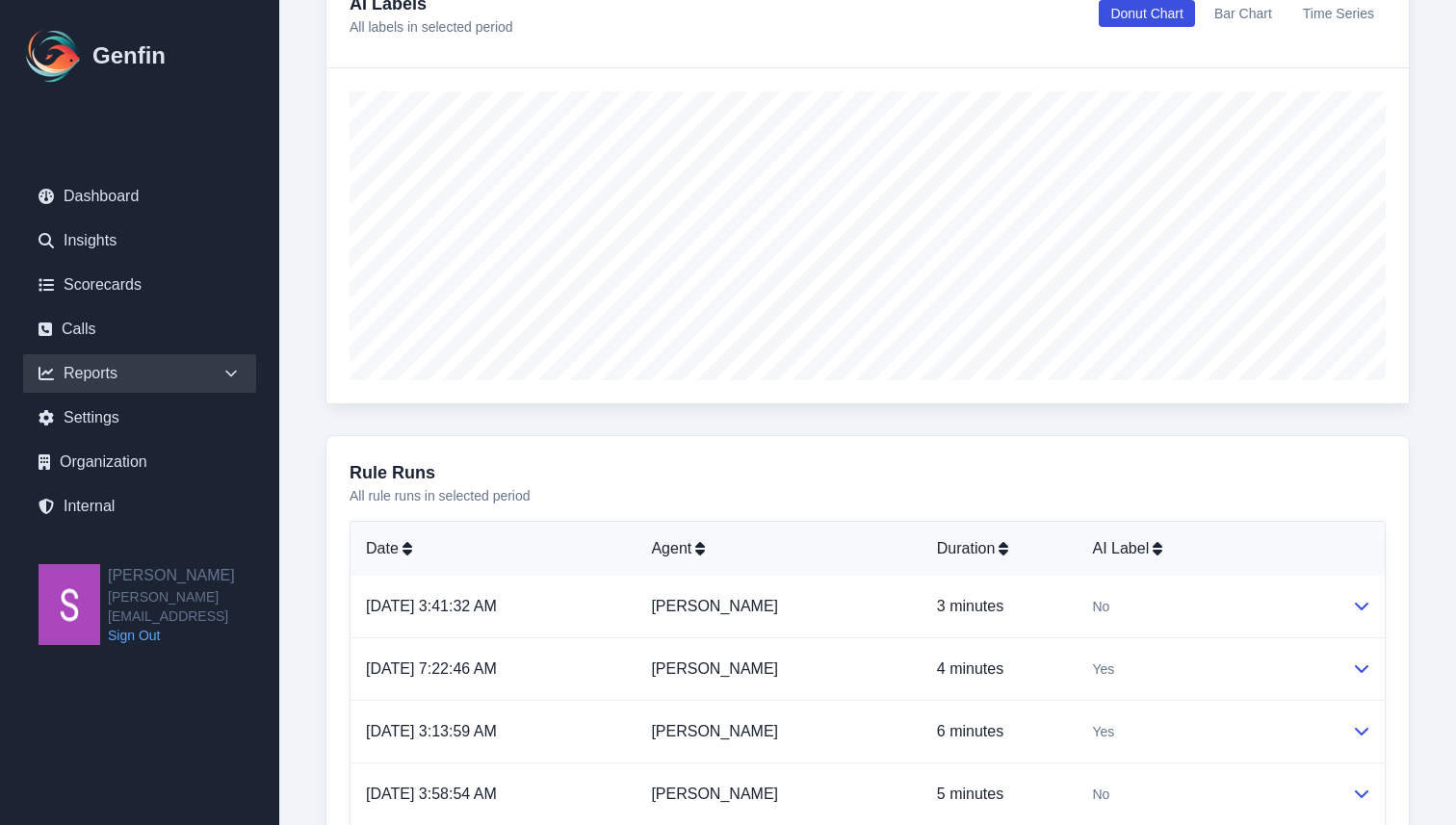
scroll to position [455, 0]
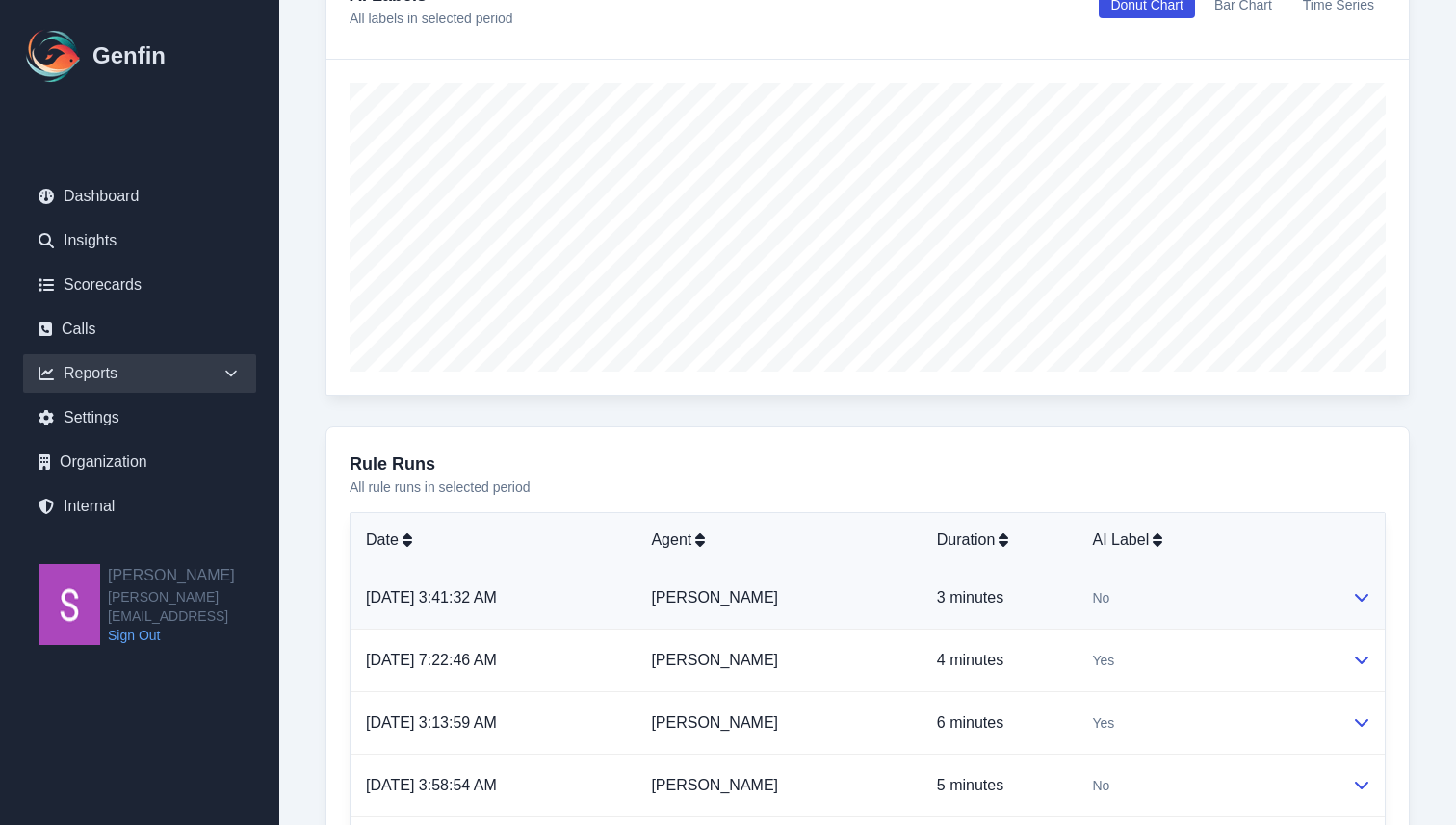
click at [1360, 592] on icon at bounding box center [1362, 598] width 16 height 16
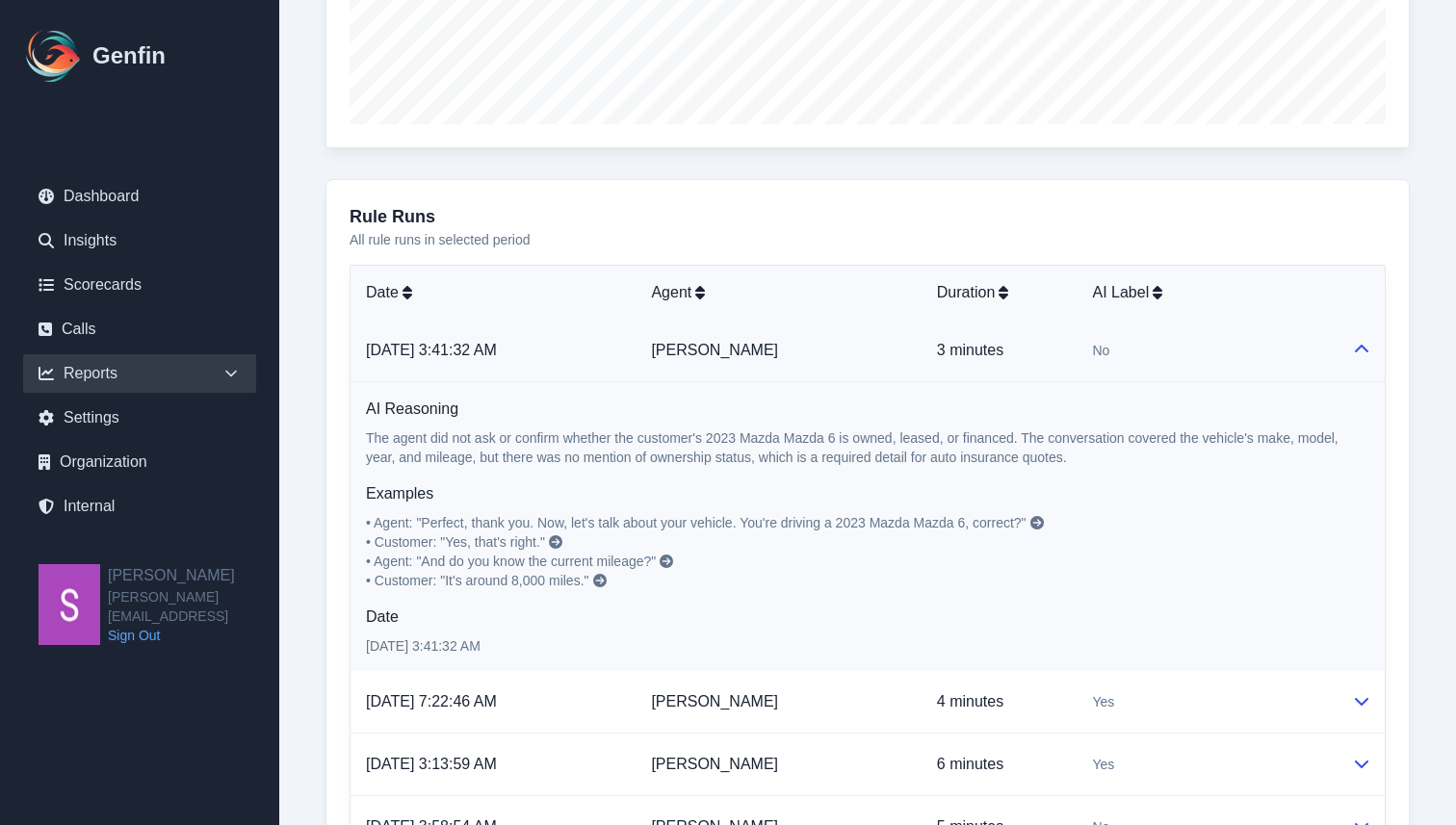
scroll to position [682, 0]
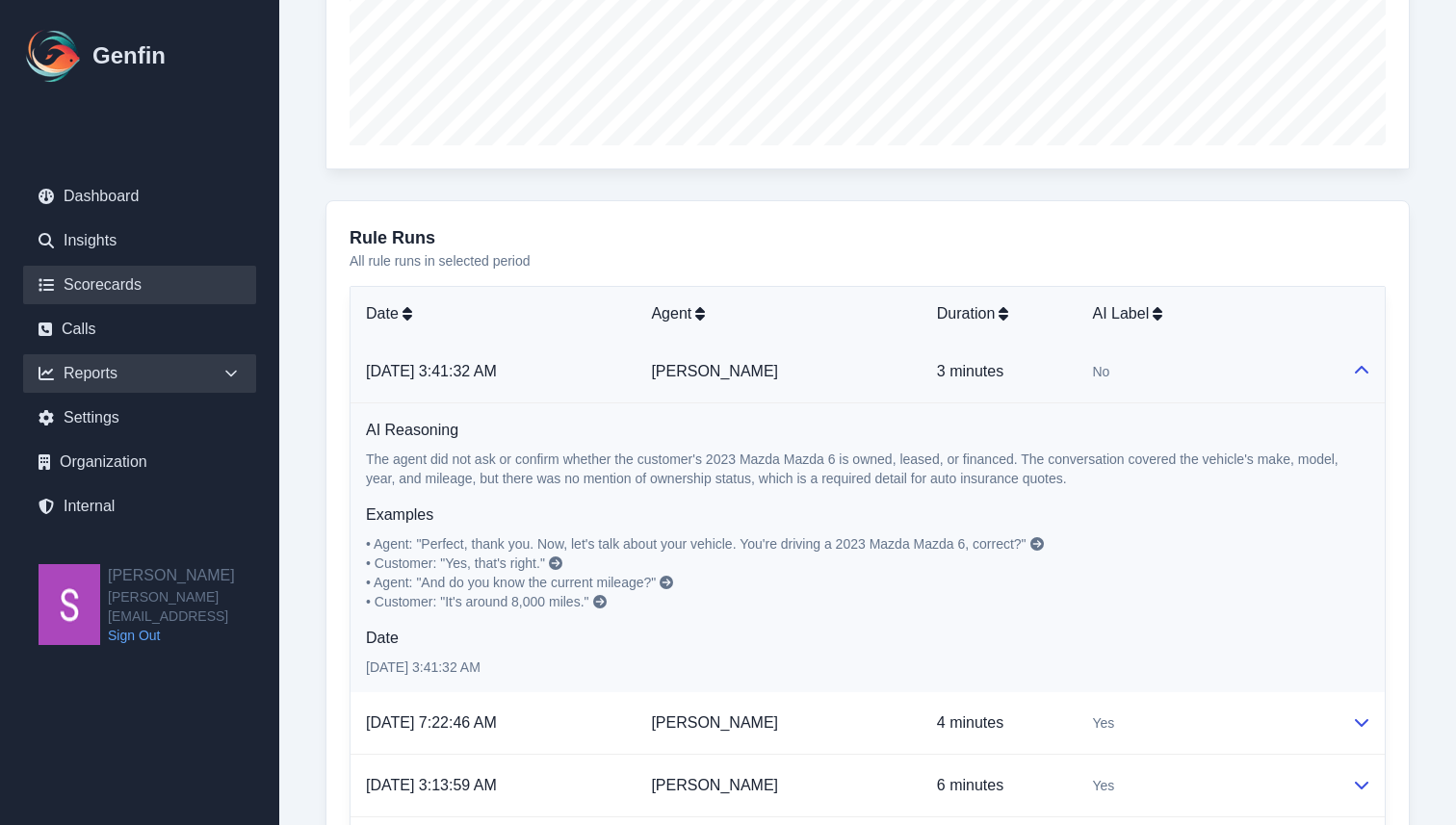
click at [141, 282] on link "Scorecards" at bounding box center [139, 285] width 233 height 39
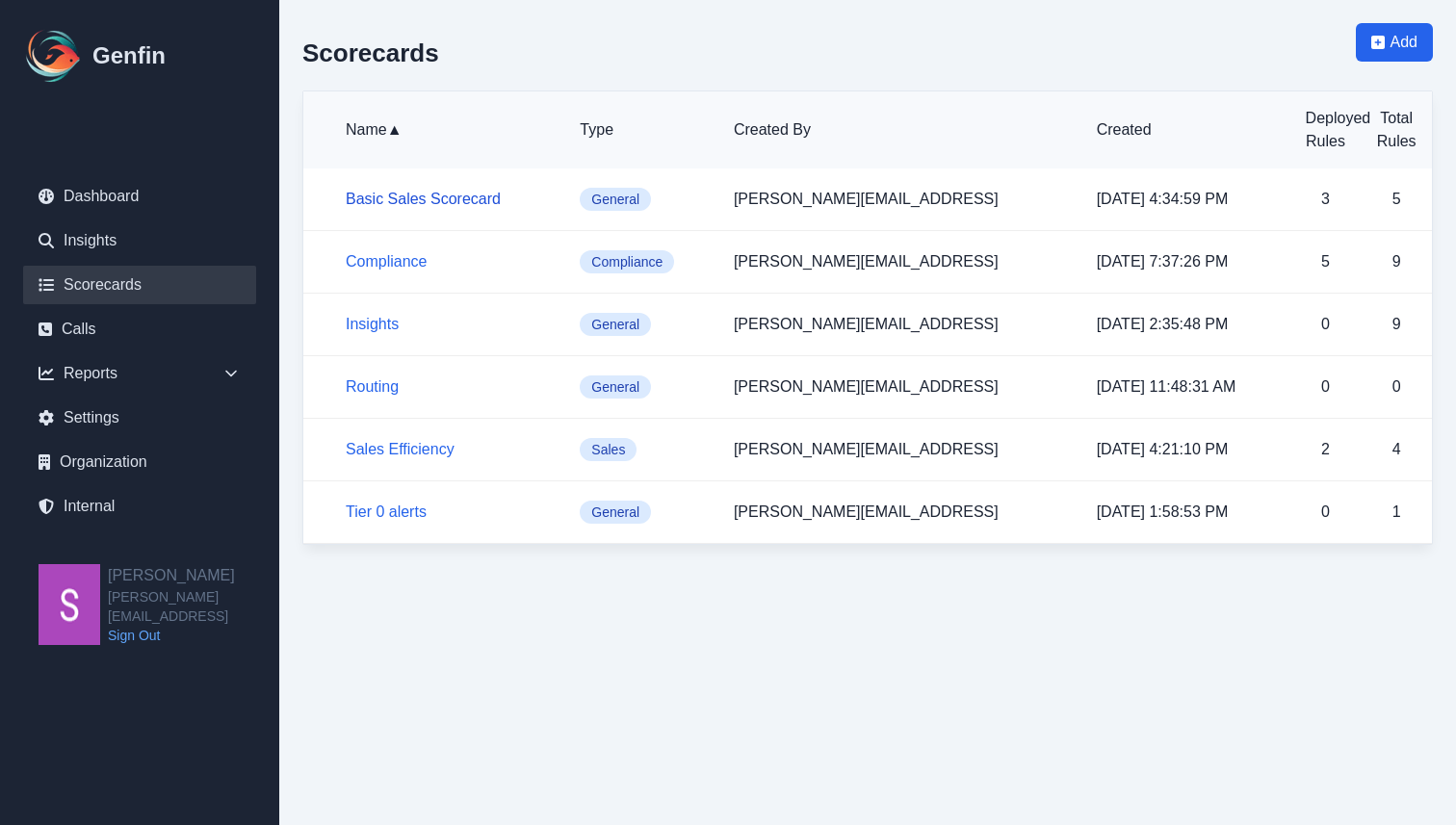
click at [456, 206] on link "Basic Sales Scorecard" at bounding box center [423, 199] width 155 height 17
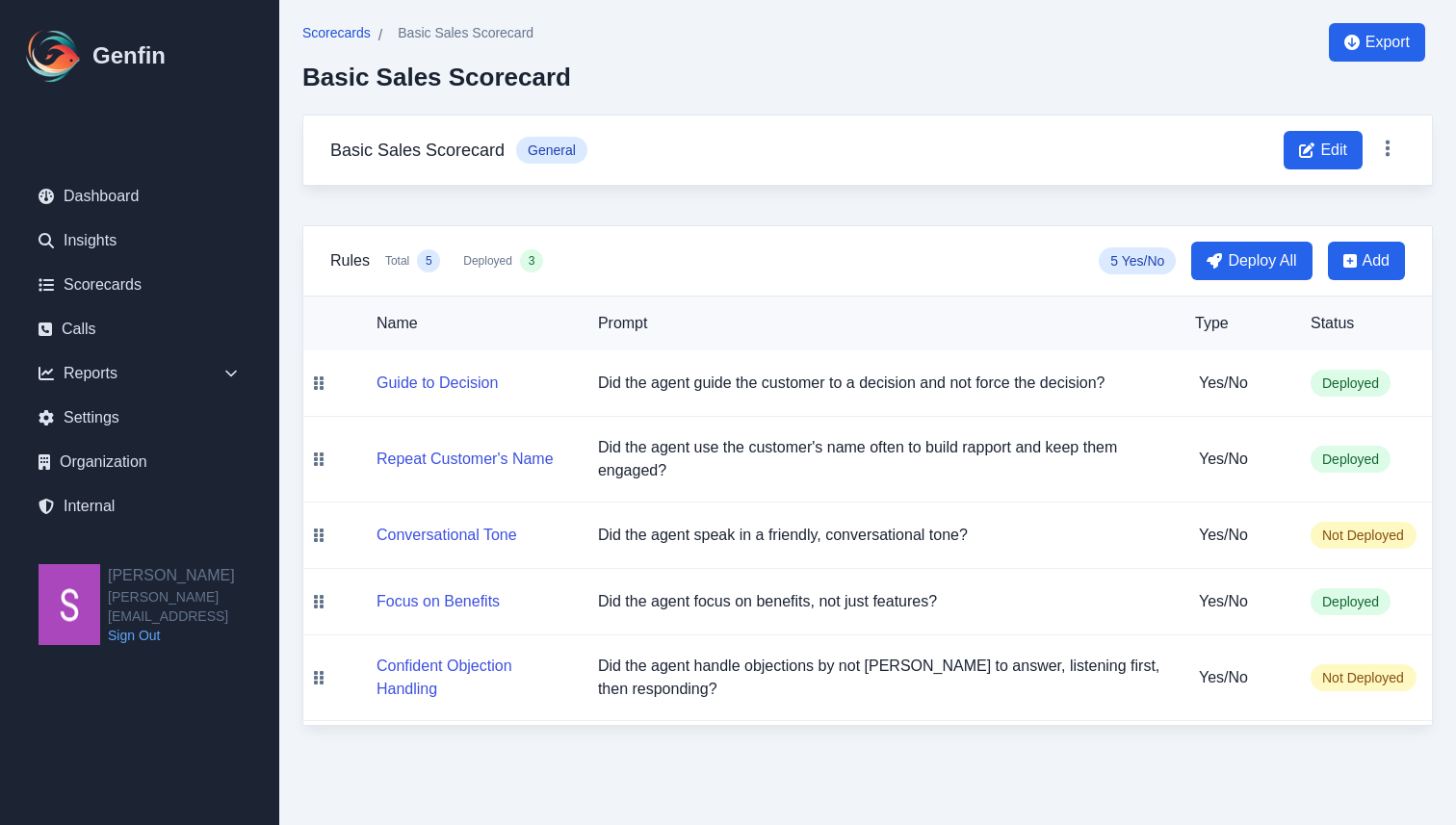
click at [339, 24] on span "Scorecards" at bounding box center [336, 32] width 68 height 19
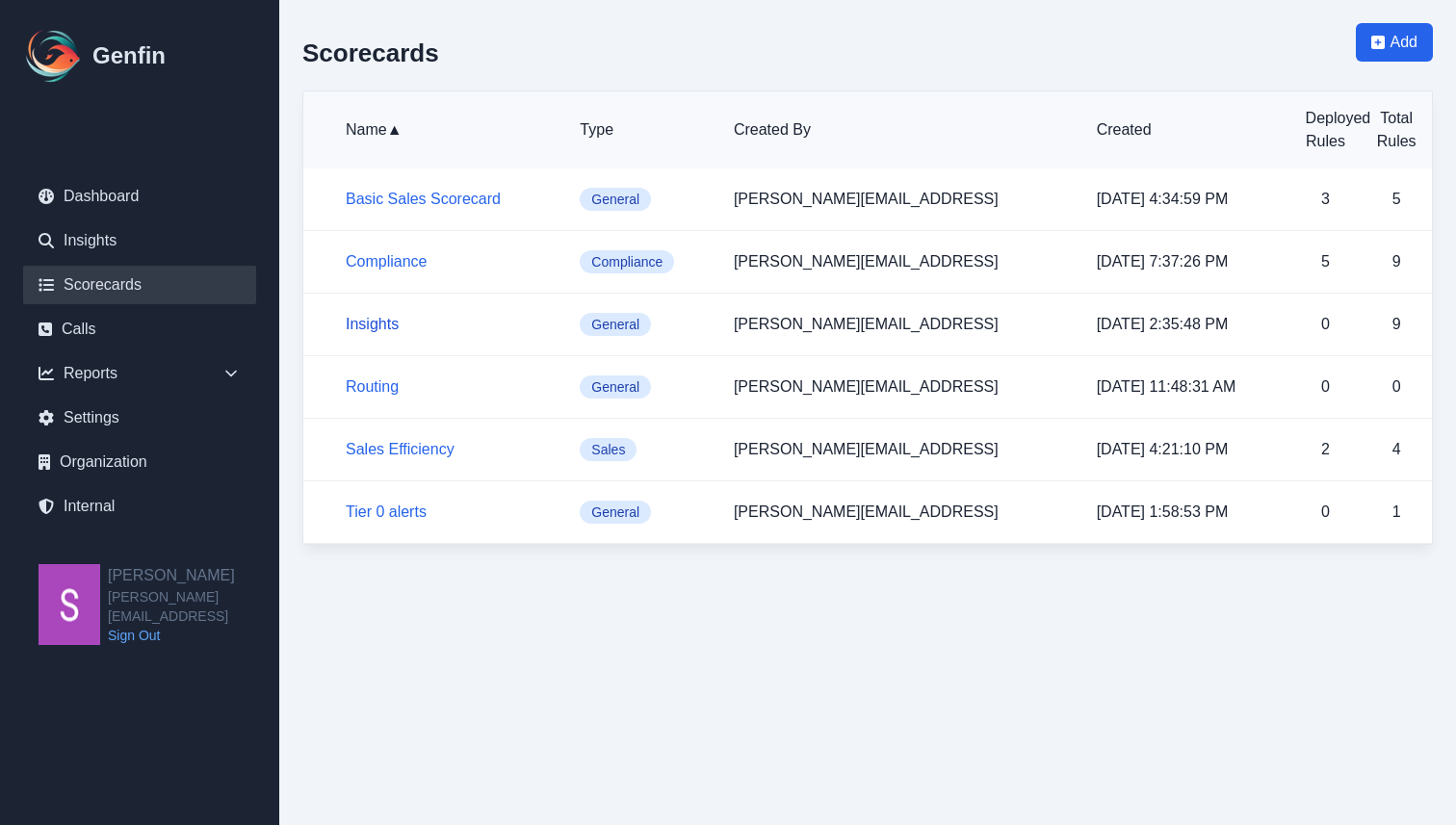
click at [380, 319] on link "Insights" at bounding box center [372, 324] width 53 height 17
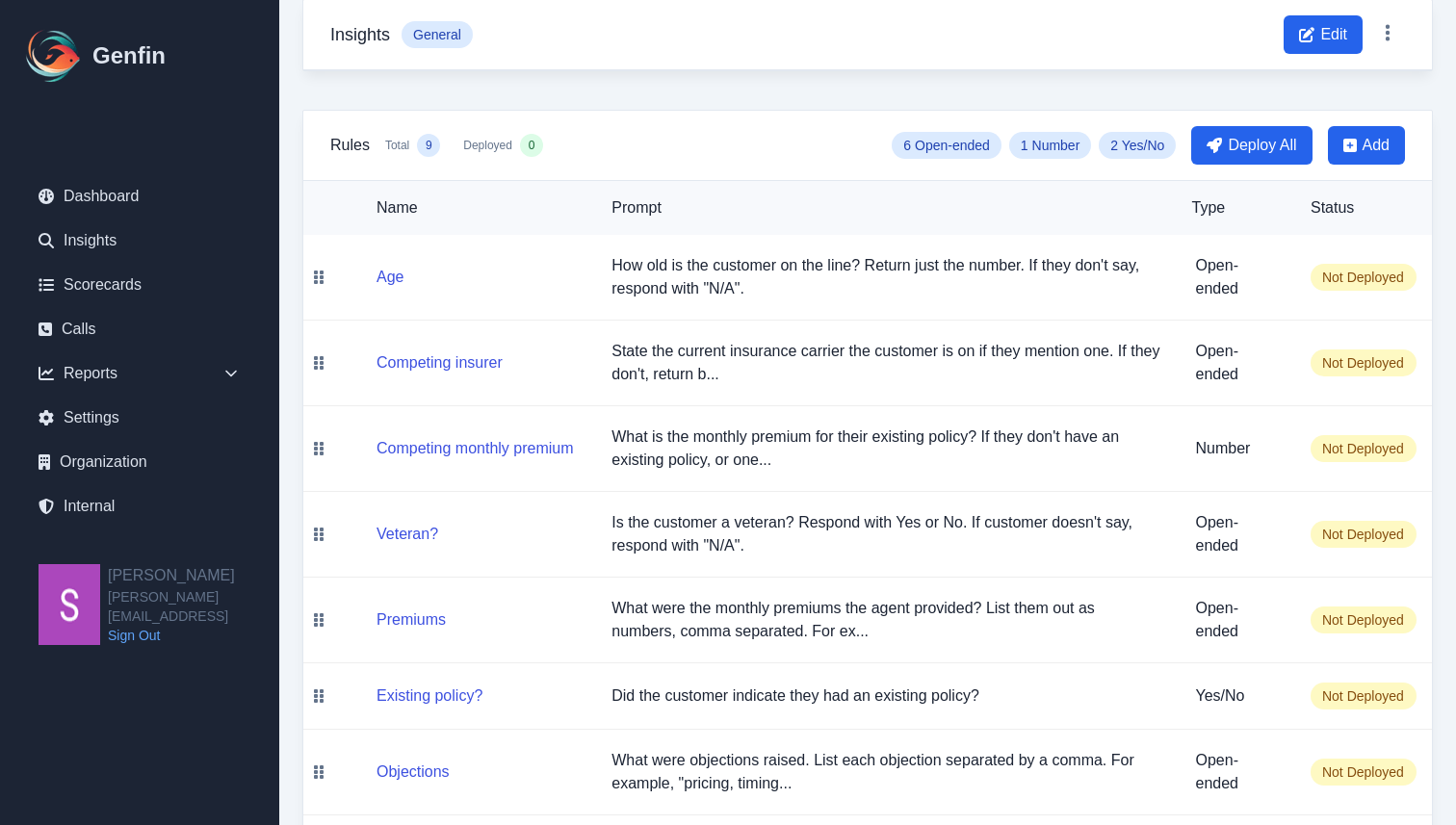
scroll to position [160, 0]
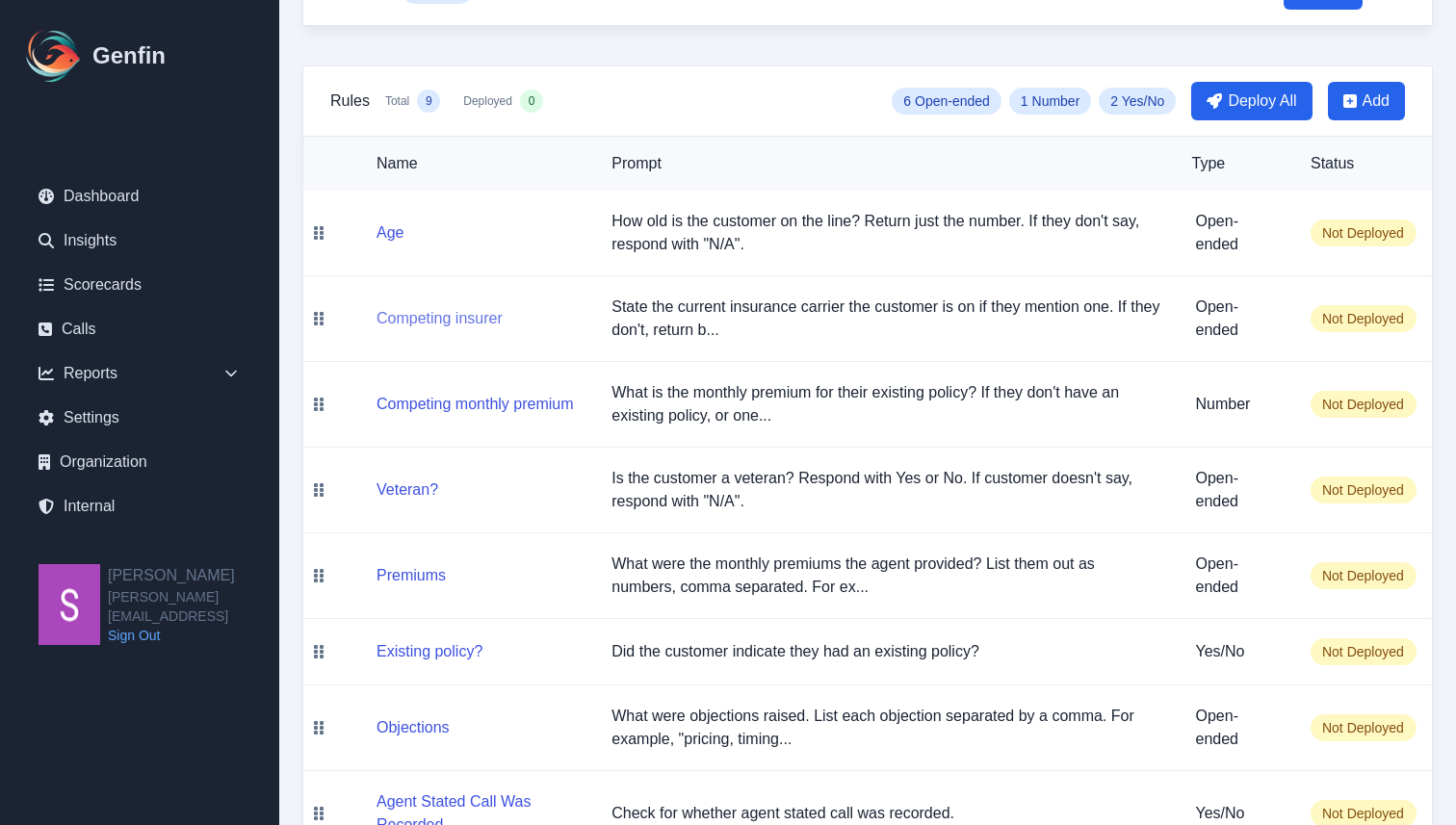
click at [467, 312] on button "Competing insurer" at bounding box center [440, 318] width 126 height 23
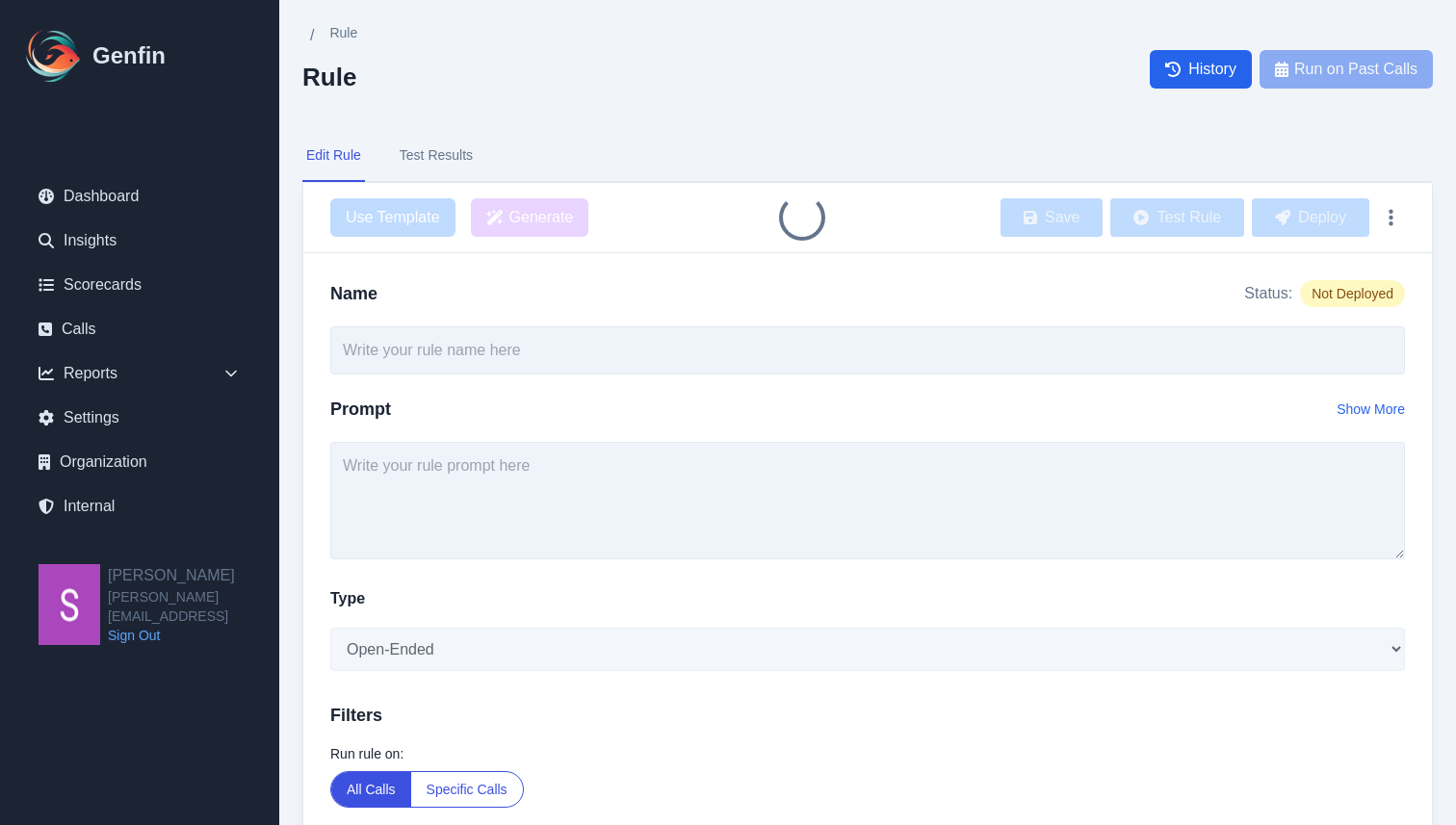
type input "Competing insurer"
type textarea "State the current insurance carrier the customer is on if they mention one. If …"
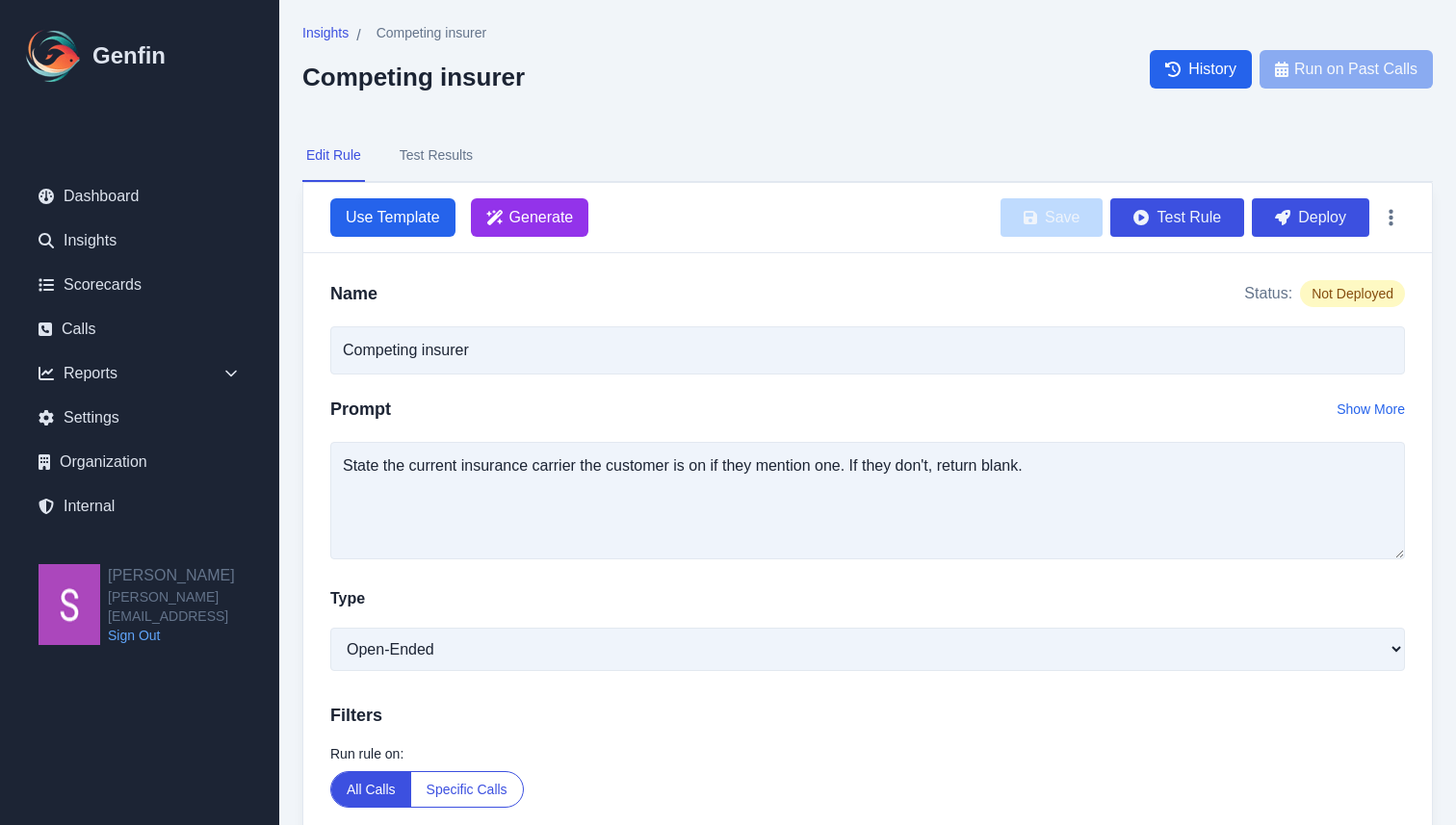
click at [435, 153] on button "Test Results" at bounding box center [437, 156] width 81 height 52
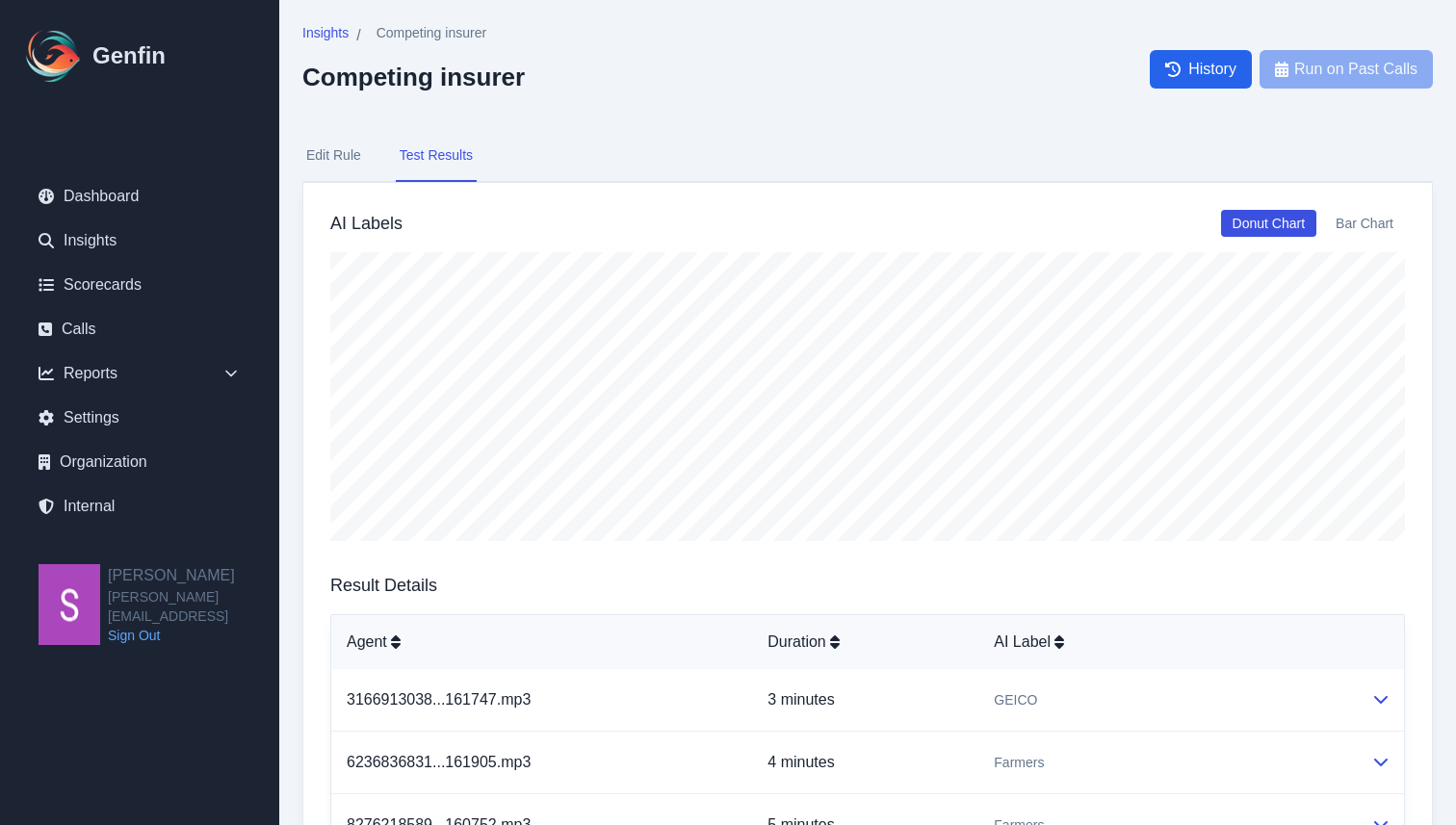
click at [338, 153] on button "Edit Rule" at bounding box center [333, 156] width 62 height 52
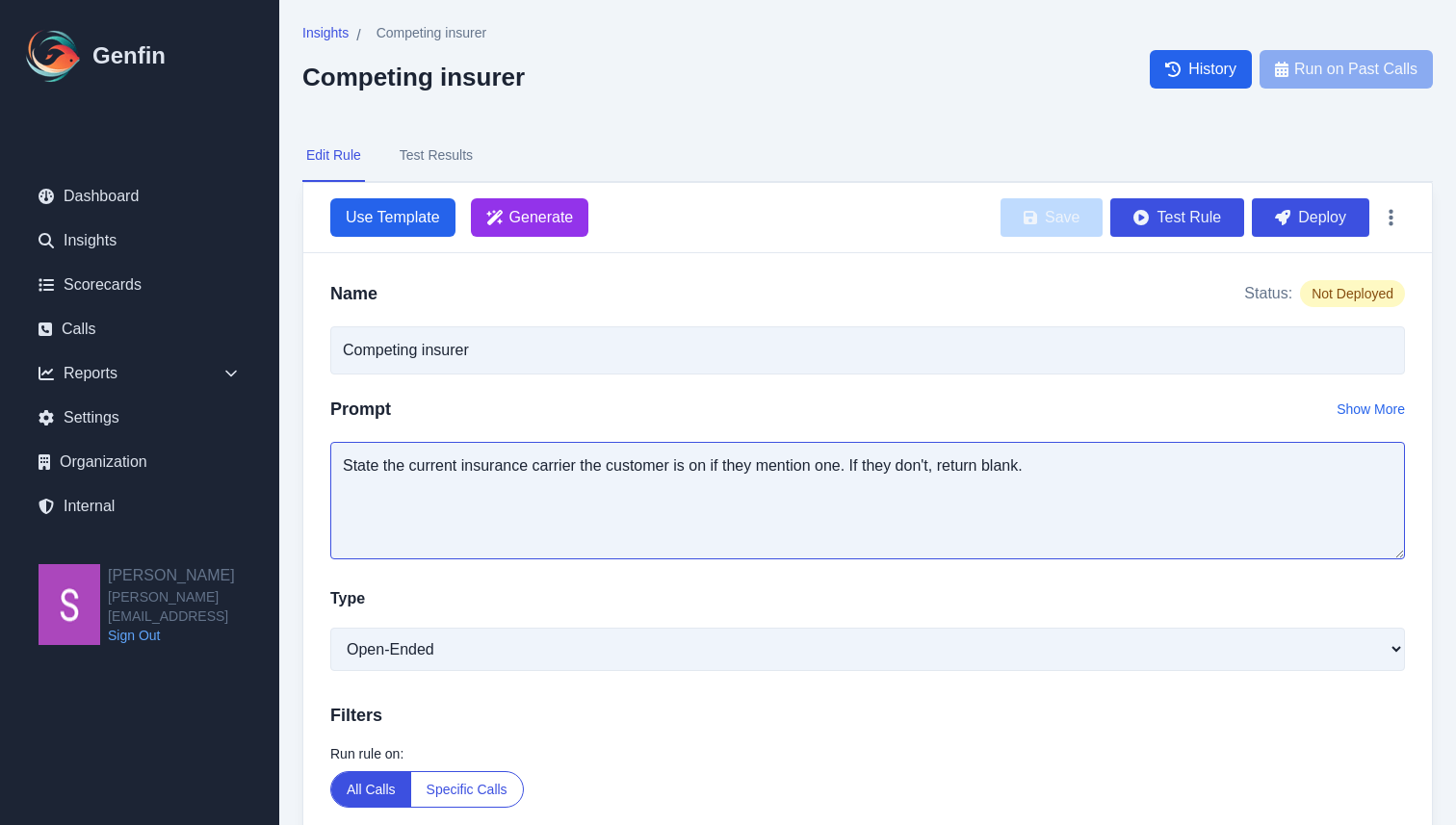
click at [472, 466] on textarea "State the current insurance carrier the customer is on if they mention one. If …" at bounding box center [867, 500] width 1075 height 118
click at [402, 83] on h2 "Competing insurer" at bounding box center [413, 76] width 222 height 29
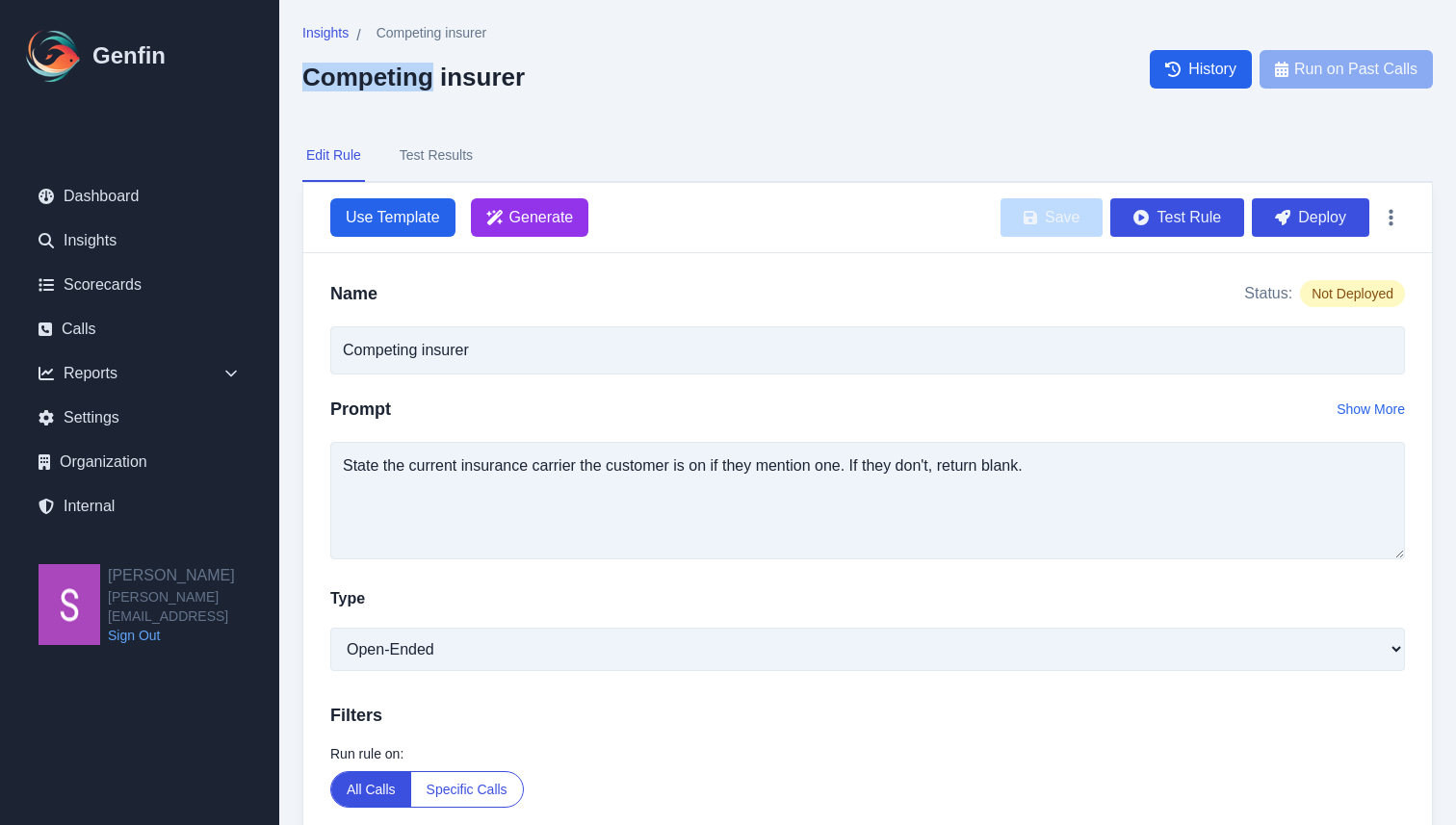
click at [402, 83] on h2 "Competing insurer" at bounding box center [413, 76] width 222 height 29
